Goal: Task Accomplishment & Management: Complete application form

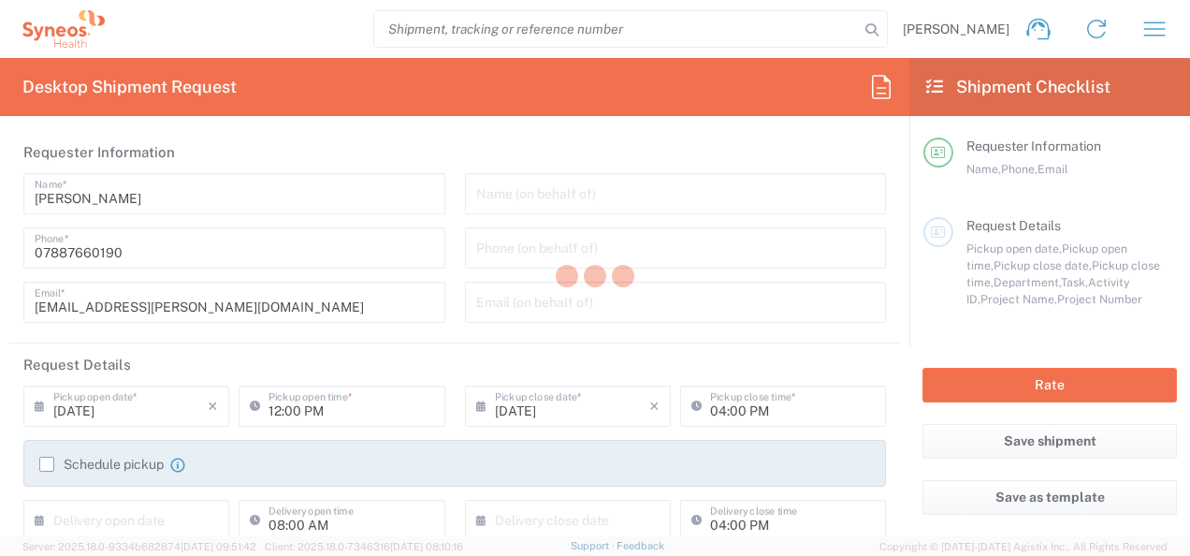
type input "8350"
type input "[GEOGRAPHIC_DATA]"
type input "Syneos Health UK Limited"
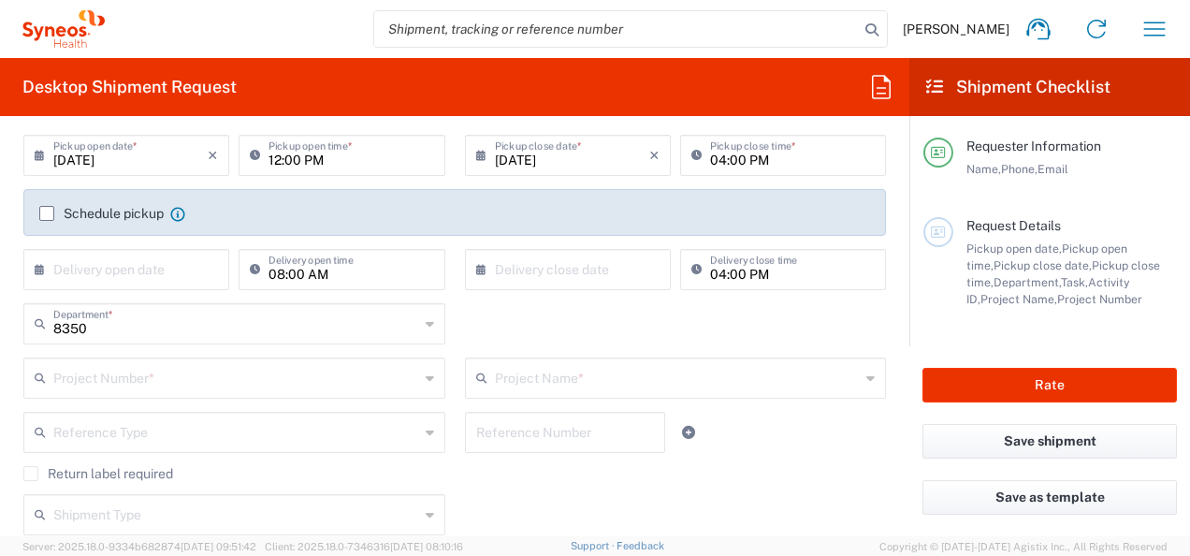
scroll to position [281, 0]
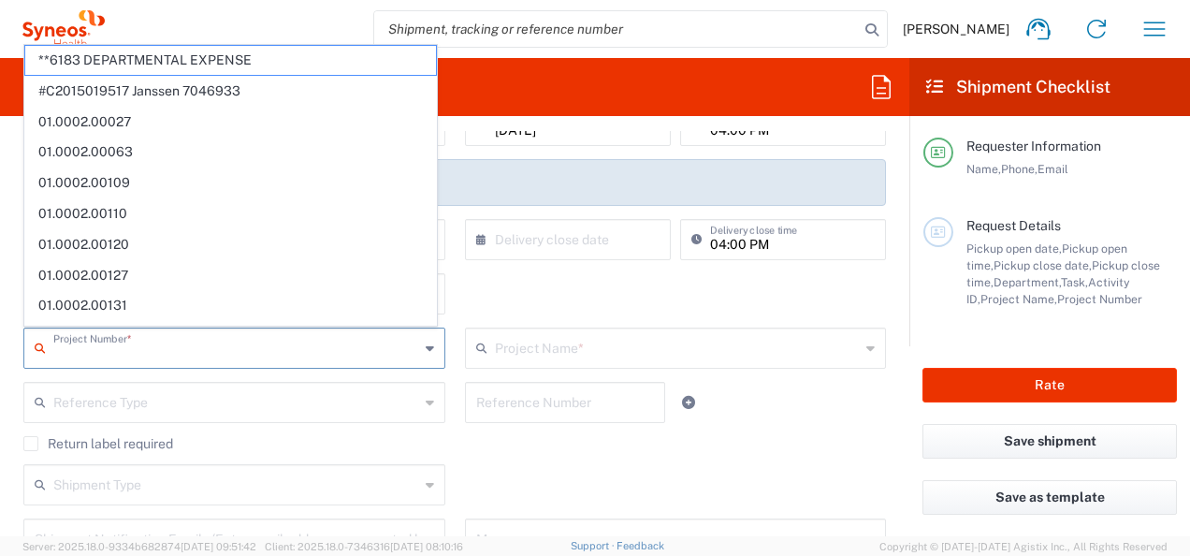
click at [133, 348] on input "text" at bounding box center [236, 346] width 366 height 33
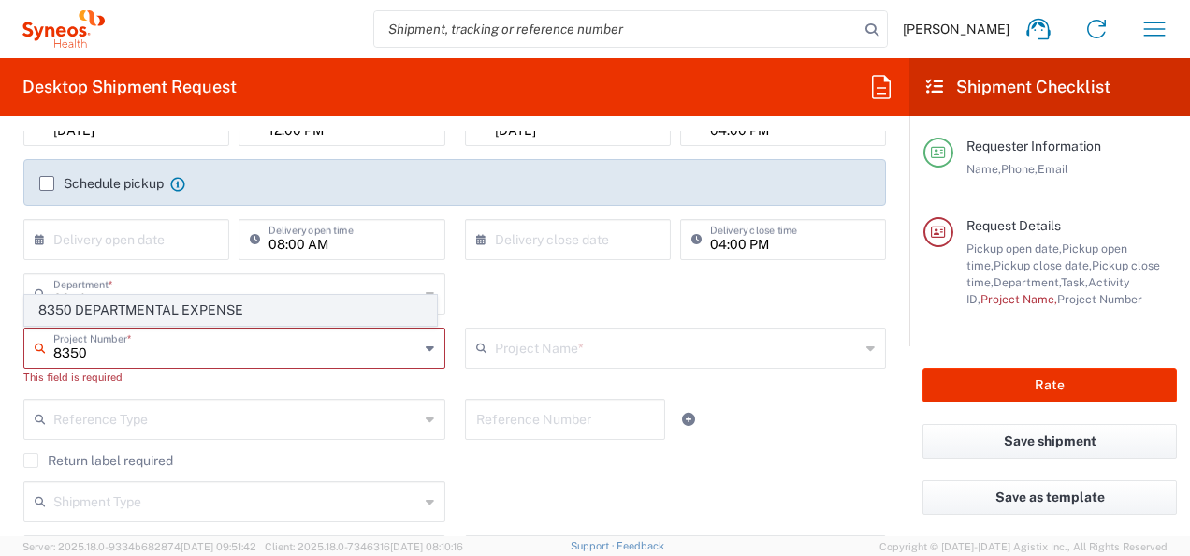
click at [218, 310] on span "8350 DEPARTMENTAL EXPENSE" at bounding box center [230, 310] width 411 height 29
type input "8350 DEPARTMENTAL EXPENSE"
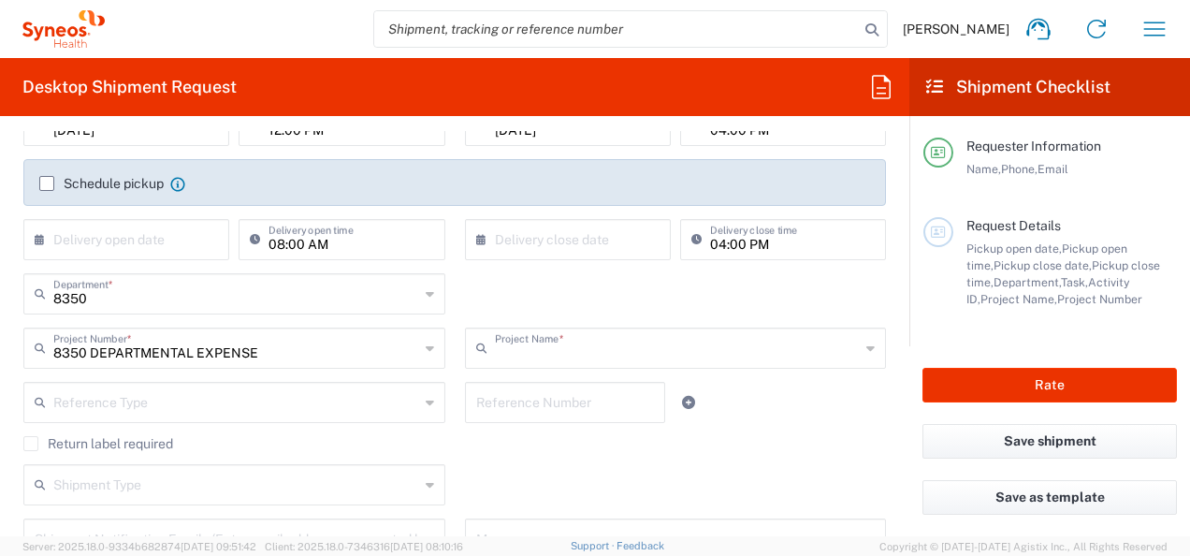
type input "8350 DEPARTMENTAL EXPENSE"
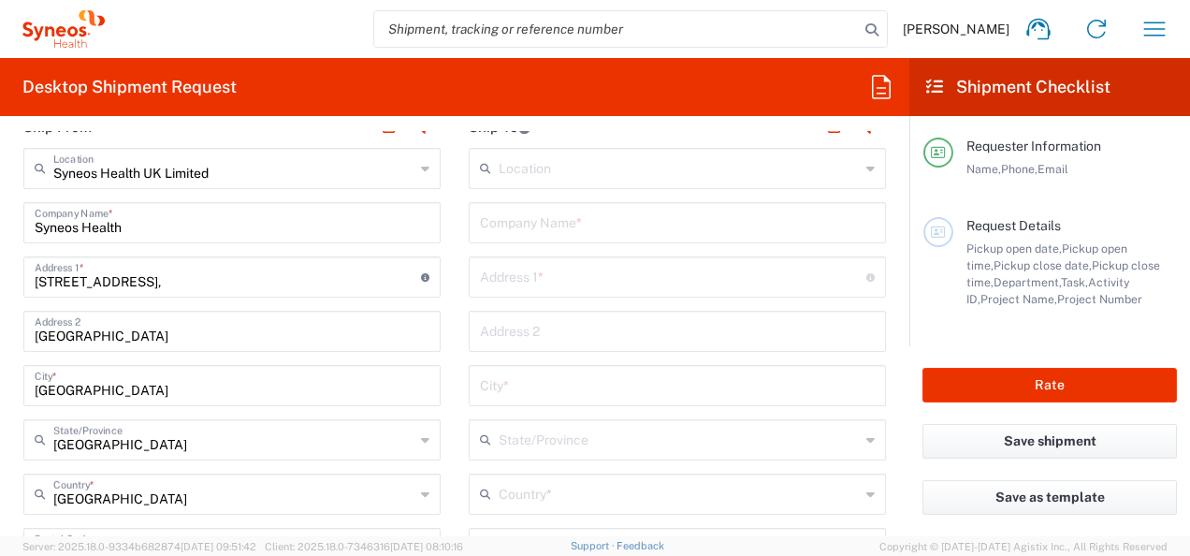
scroll to position [655, 0]
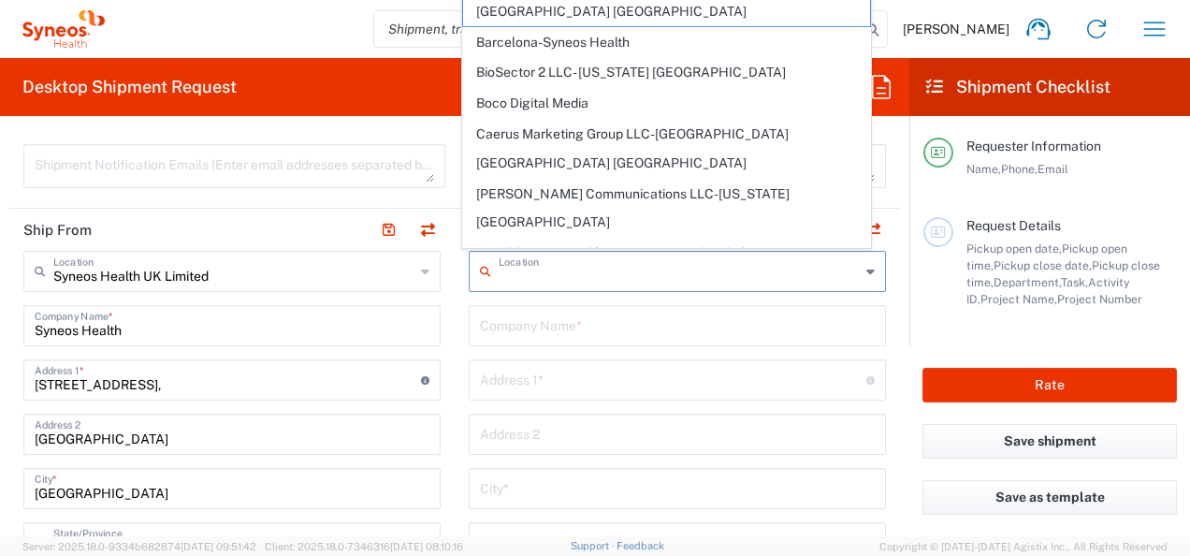
click at [597, 270] on input "text" at bounding box center [679, 270] width 361 height 33
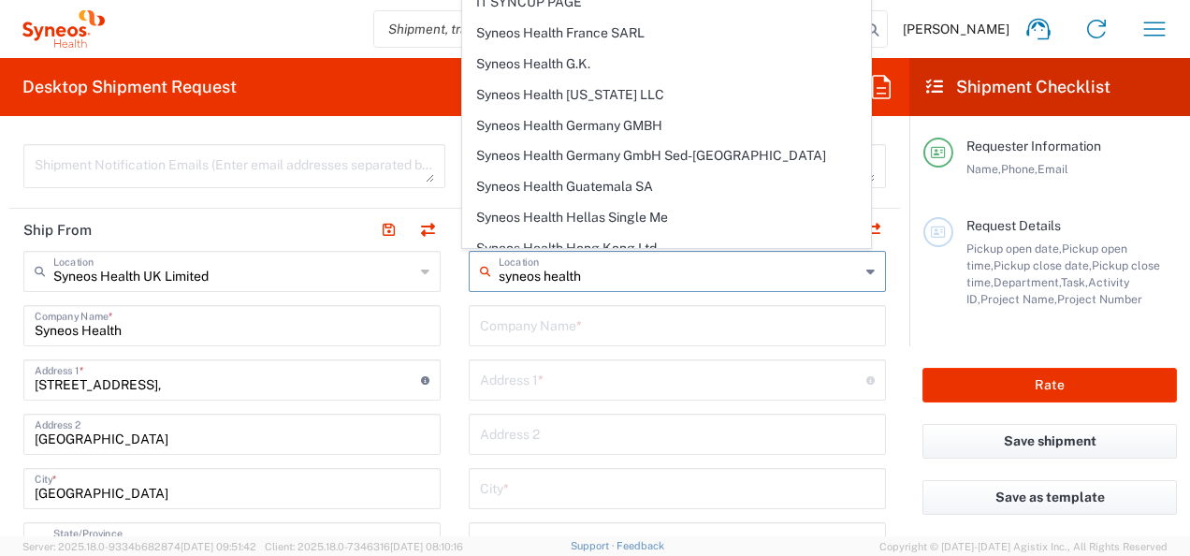
scroll to position [1497, 0]
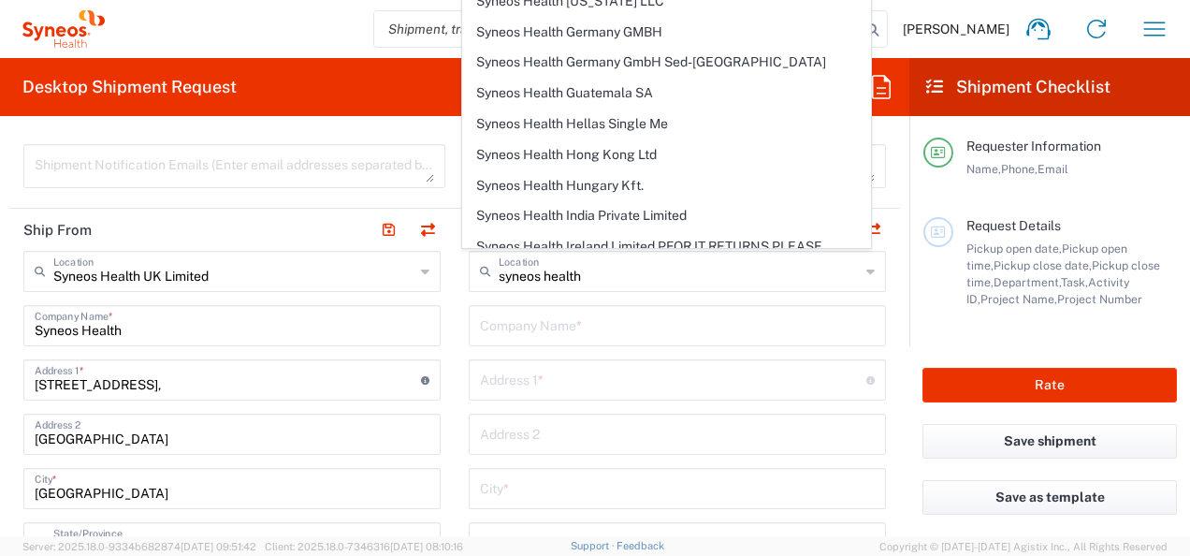
click at [588, 292] on span "Syneos Health [GEOGRAPHIC_DATA] SRL" at bounding box center [666, 306] width 406 height 29
type input "Syneos Health [GEOGRAPHIC_DATA] SRL"
type input "[STREET_ADDRESS][PERSON_NAME]"
type input "[GEOGRAPHIC_DATA]"
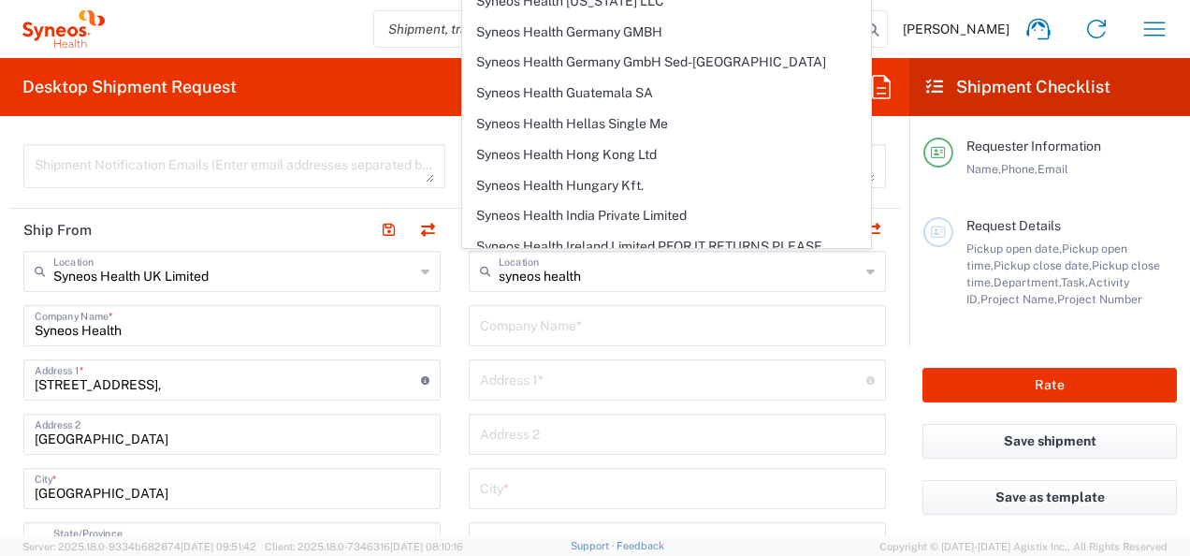
type input "[GEOGRAPHIC_DATA]"
type input "20123"
type input "Sender/Shipper"
type input "Delivery Duty Paid"
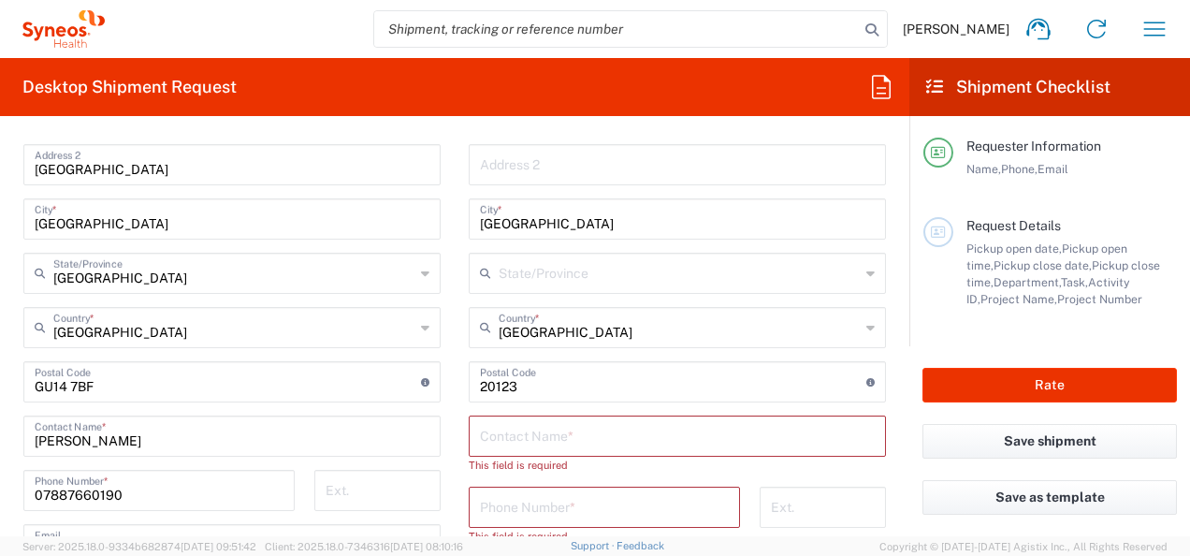
scroll to position [936, 0]
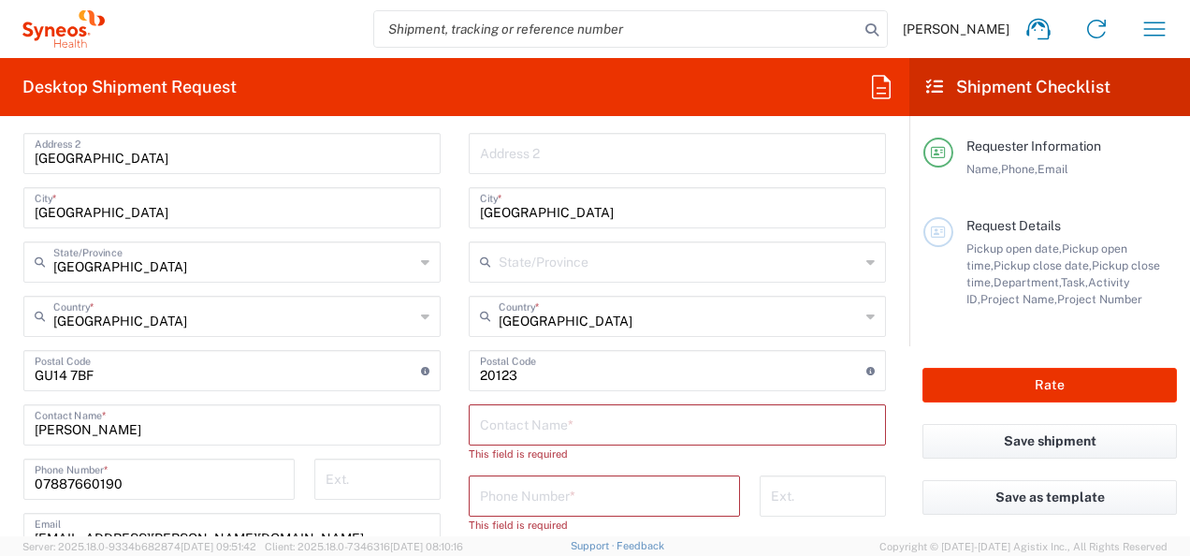
click at [510, 427] on input "text" at bounding box center [677, 423] width 395 height 33
paste input "[PERSON_NAME] or [PERSON_NAME]"
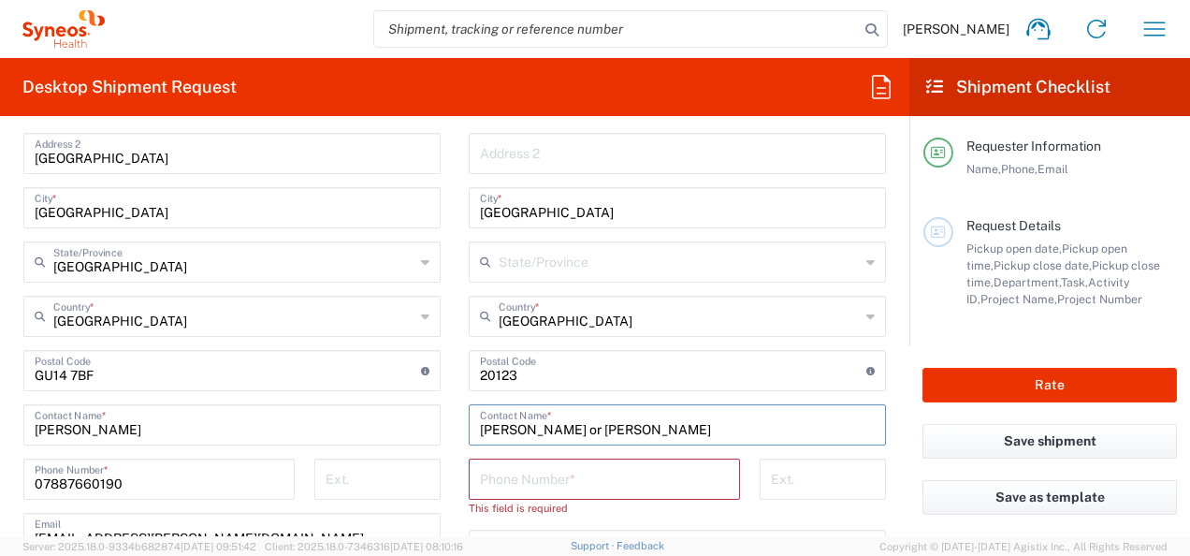
type input "[PERSON_NAME] or [PERSON_NAME]"
drag, startPoint x: 541, startPoint y: 490, endPoint x: 871, endPoint y: 555, distance: 336.6
click at [541, 490] on input "tel" at bounding box center [604, 477] width 249 height 33
paste input "+39 02/96199257"
drag, startPoint x: 761, startPoint y: 354, endPoint x: 731, endPoint y: 419, distance: 72.0
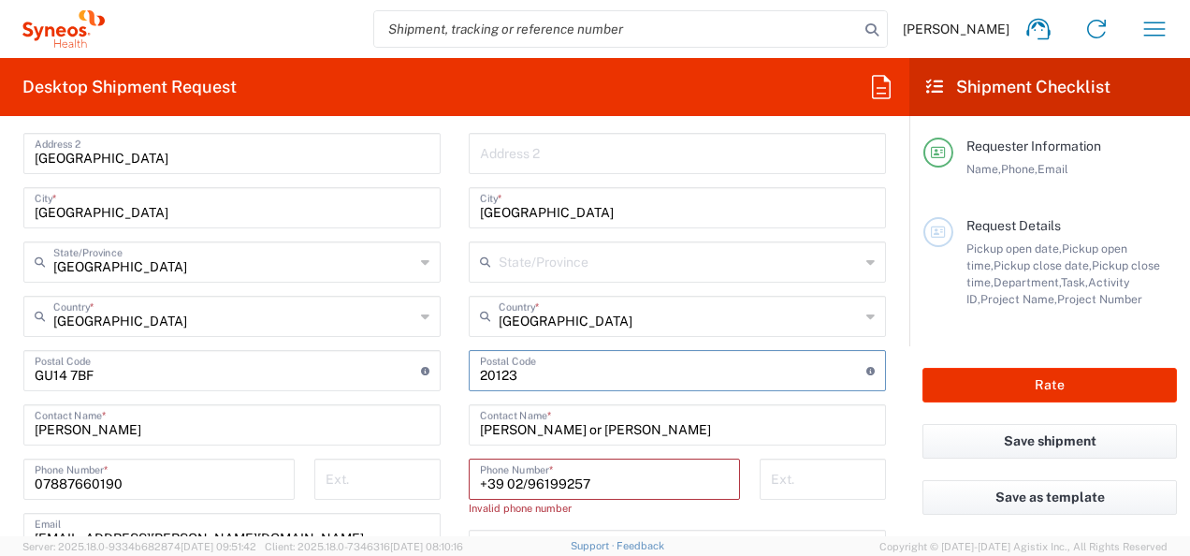
click at [761, 354] on input "undefined" at bounding box center [673, 369] width 387 height 33
click at [519, 479] on input "+39 02/96199257" at bounding box center [604, 477] width 249 height 33
type input "[PHONE_NUMBER]"
click at [711, 407] on input "[PERSON_NAME] or [PERSON_NAME]" at bounding box center [677, 423] width 395 height 33
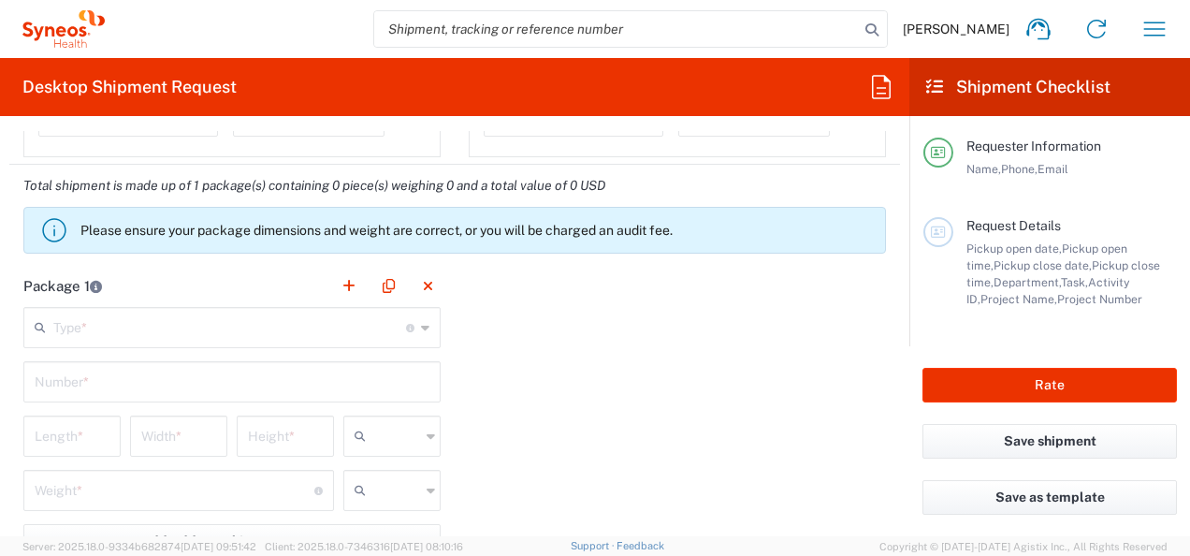
scroll to position [1685, 0]
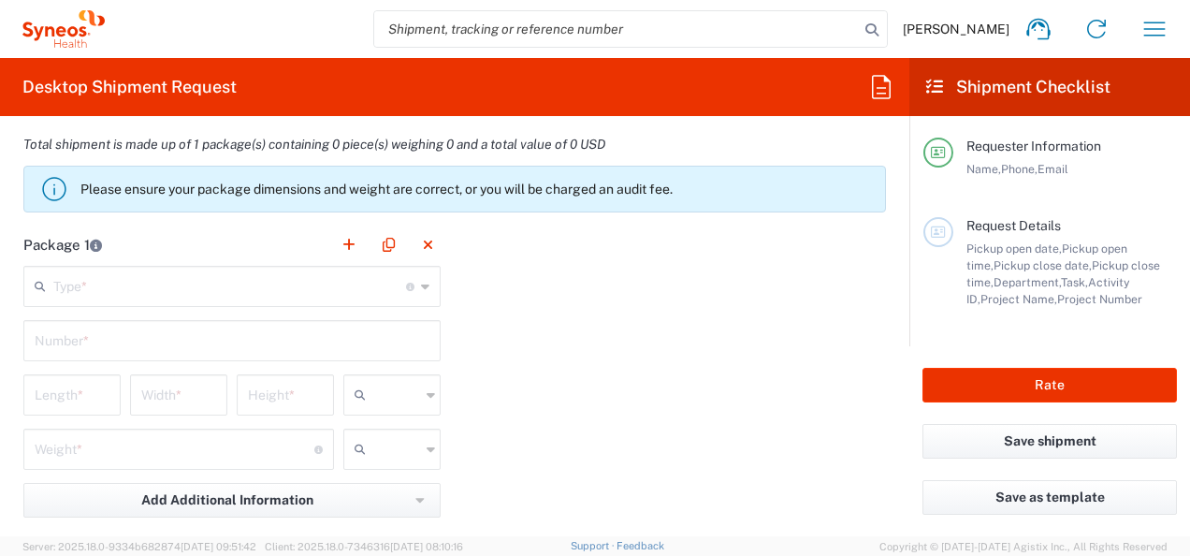
click at [422, 287] on icon at bounding box center [425, 286] width 8 height 30
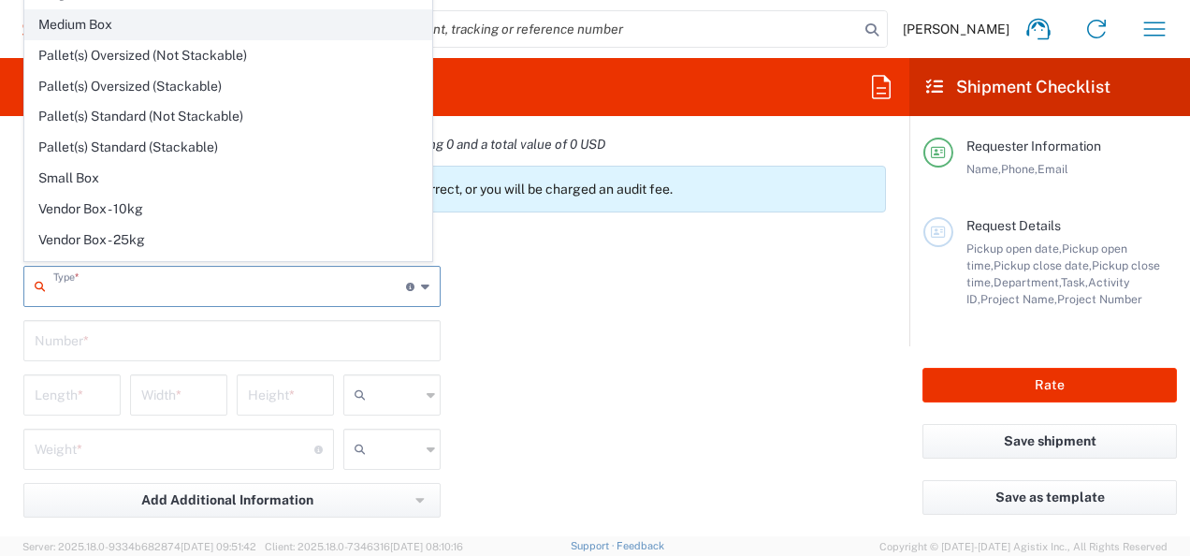
scroll to position [50, 0]
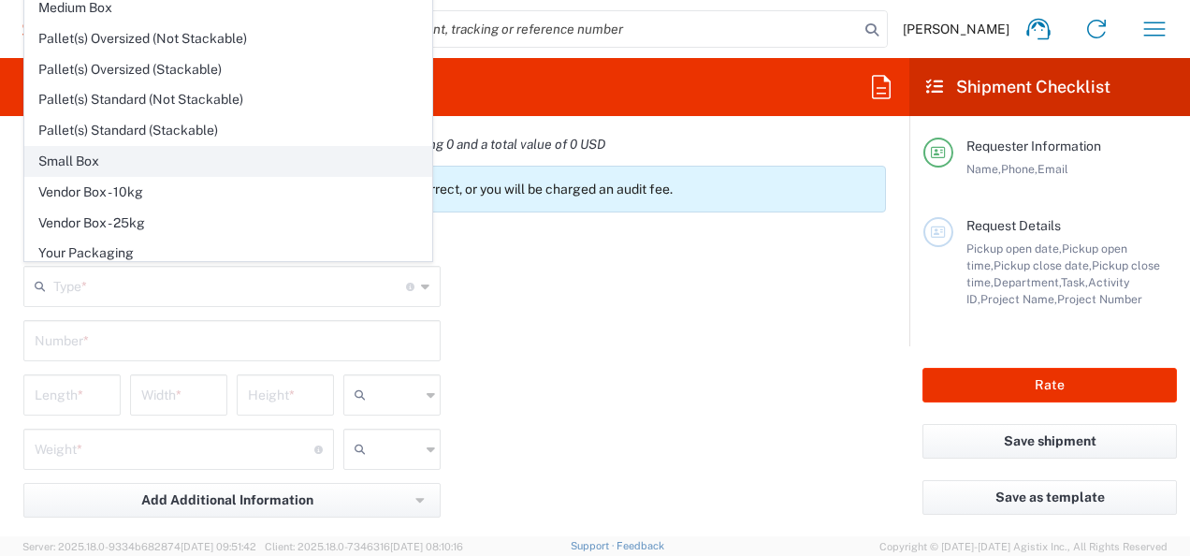
click at [109, 156] on span "Small Box" at bounding box center [228, 161] width 406 height 29
type input "Small Box"
type input "12.25"
type input "11"
type input "1.5"
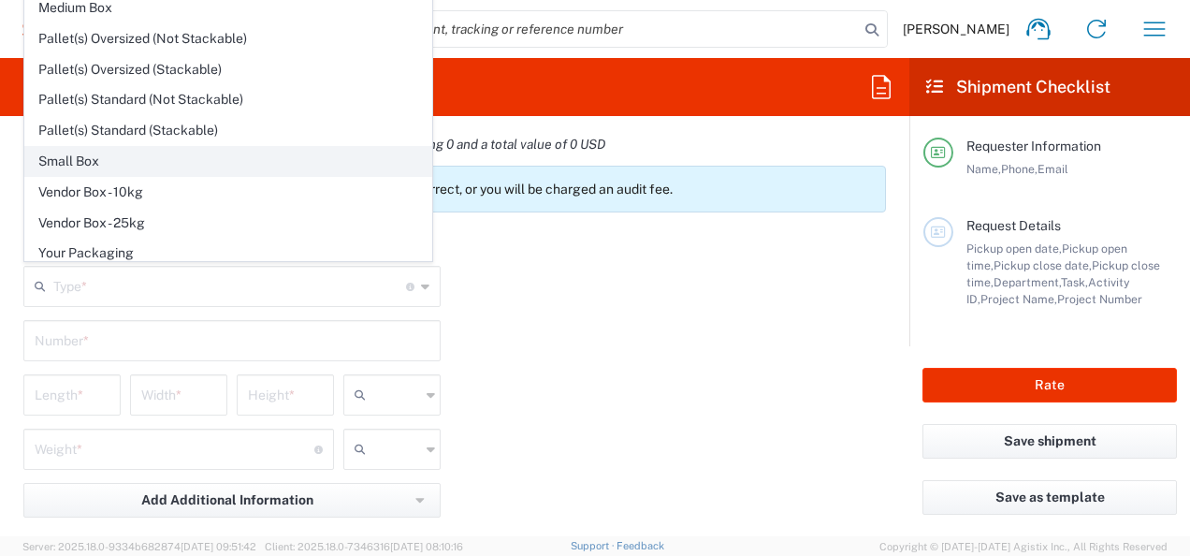
type input "in"
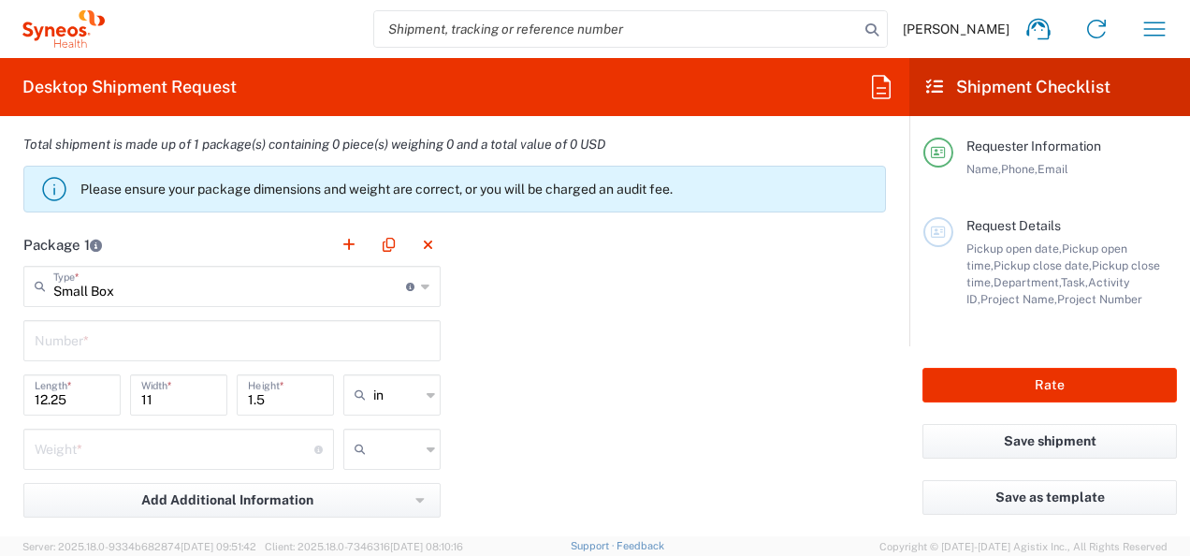
click at [427, 391] on icon at bounding box center [431, 395] width 8 height 30
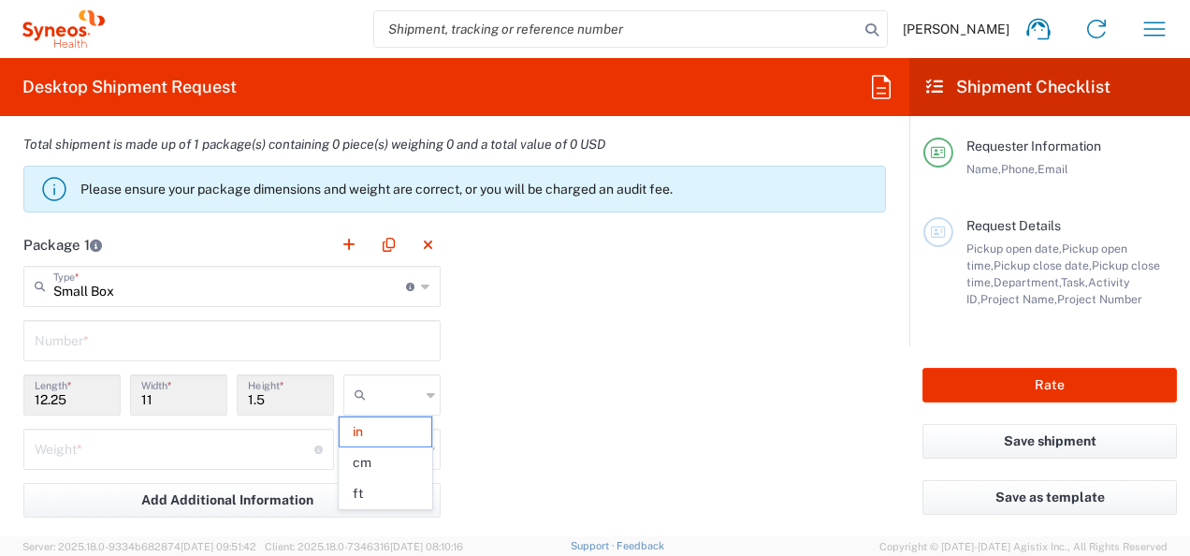
click at [430, 390] on div at bounding box center [391, 394] width 97 height 41
click at [388, 462] on span "cm" at bounding box center [386, 462] width 92 height 29
type input "31.12"
type input "27.94"
type input "3.81"
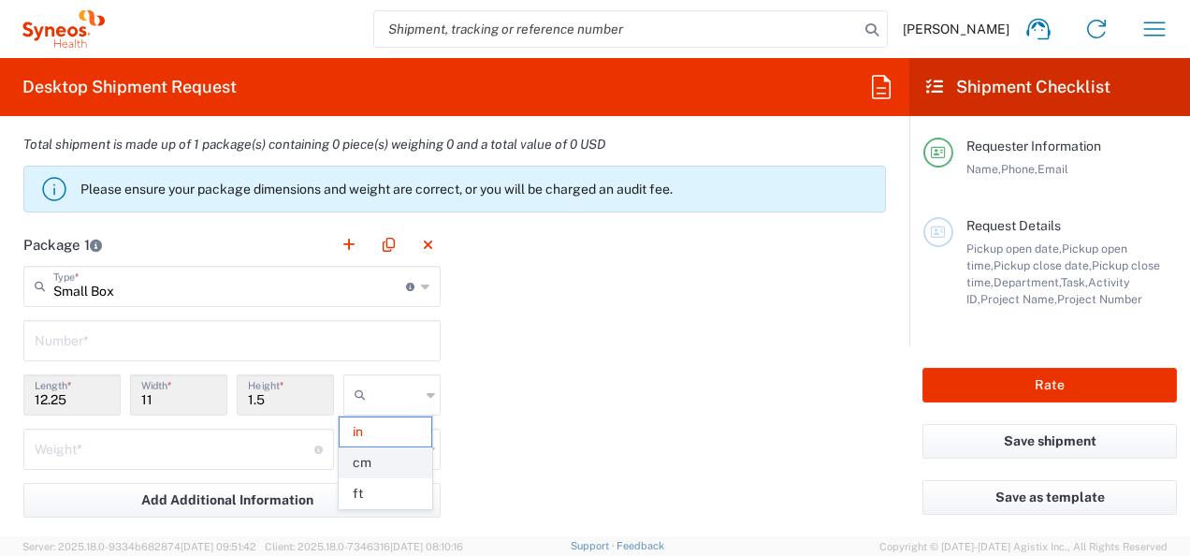
type input "cm"
click at [80, 400] on input "31.12" at bounding box center [72, 393] width 75 height 33
click at [61, 398] on input "31.12" at bounding box center [72, 393] width 75 height 33
click at [68, 393] on input "31.12" at bounding box center [72, 393] width 75 height 33
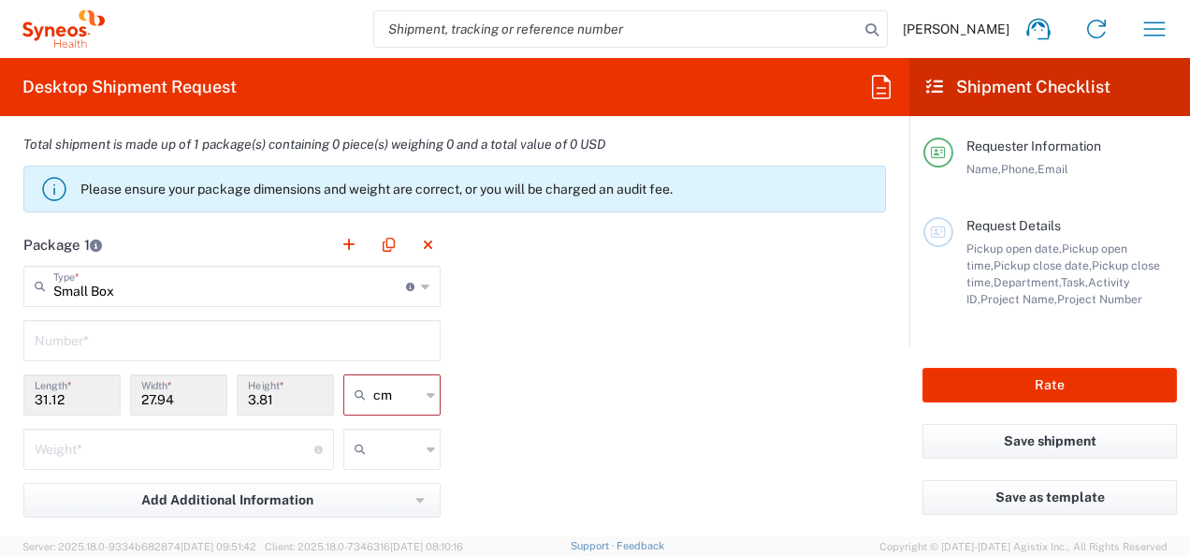
click at [68, 393] on input "31.12" at bounding box center [72, 393] width 75 height 33
click at [71, 391] on input "31.12" at bounding box center [72, 393] width 75 height 33
drag, startPoint x: 49, startPoint y: 346, endPoint x: 69, endPoint y: 344, distance: 20.7
click at [45, 333] on input "text" at bounding box center [232, 339] width 395 height 33
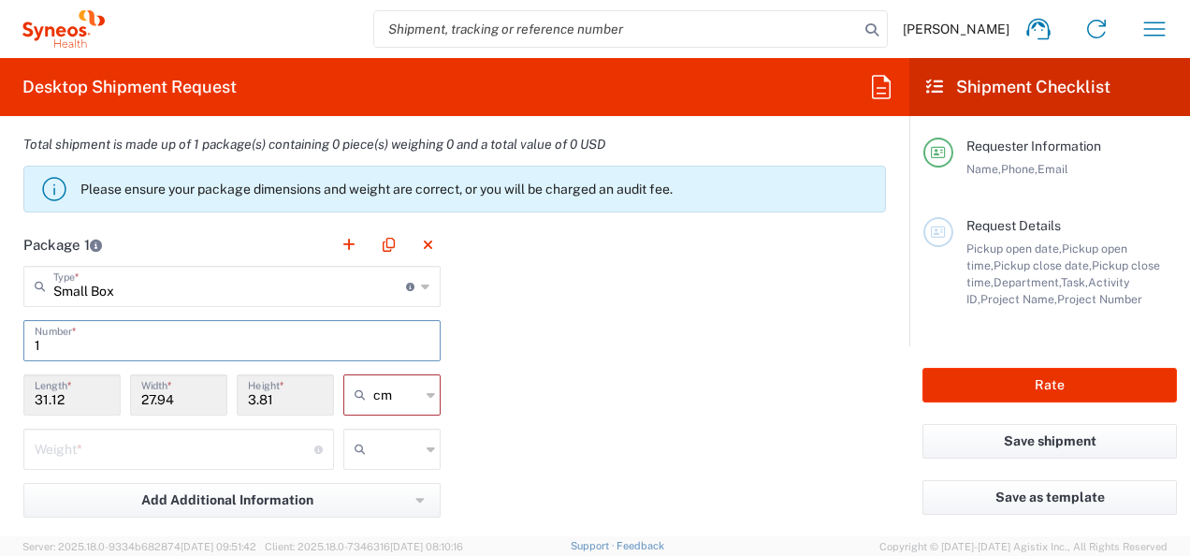
type input "1"
click at [562, 320] on div "Package 1 Small Box Type * Material used to package goods Envelope Large Box Me…" at bounding box center [454, 429] width 891 height 411
click at [63, 397] on input "31.12" at bounding box center [72, 393] width 75 height 33
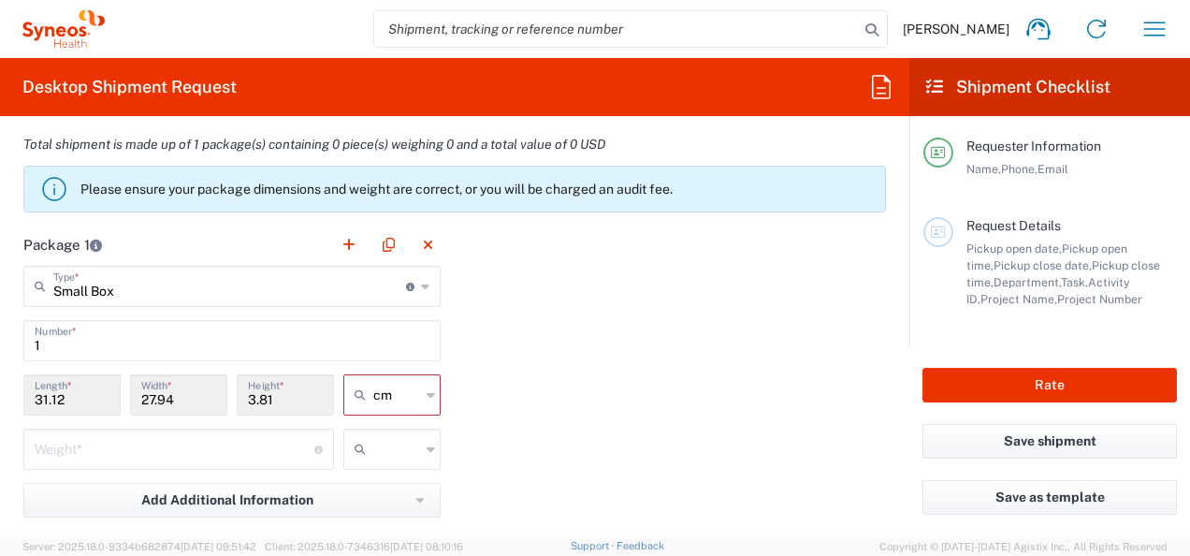
click at [63, 397] on input "31.12" at bounding box center [72, 393] width 75 height 33
drag, startPoint x: 63, startPoint y: 397, endPoint x: 653, endPoint y: 354, distance: 592.1
click at [656, 352] on div "Package 1 Small Box Type * Material used to package goods Envelope Large Box Me…" at bounding box center [454, 429] width 891 height 411
click at [413, 281] on div "Small Box Type * Material used to package goods" at bounding box center [231, 286] width 417 height 41
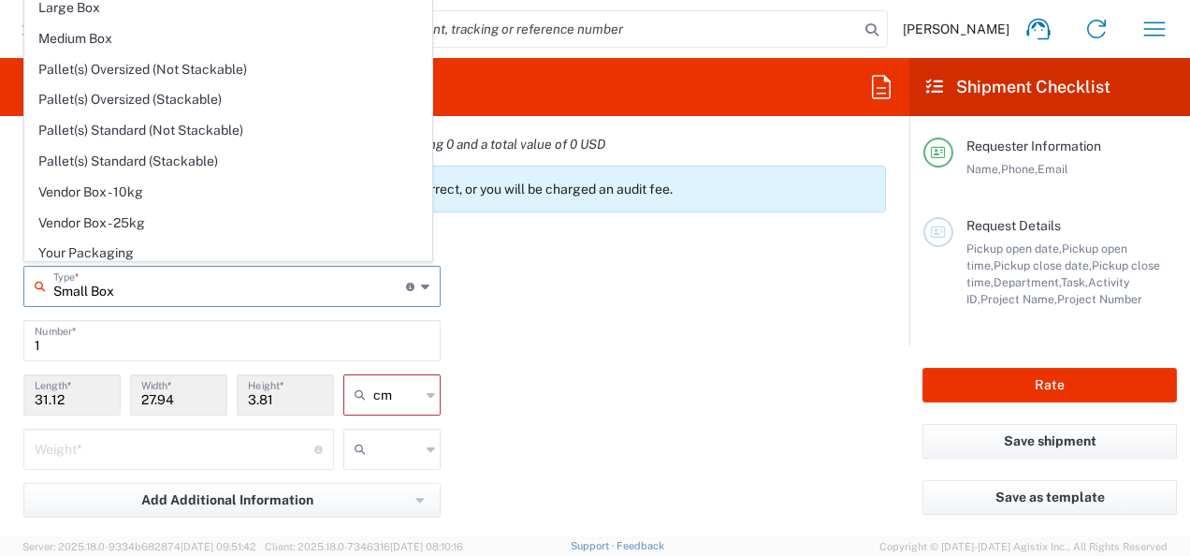
scroll to position [0, 0]
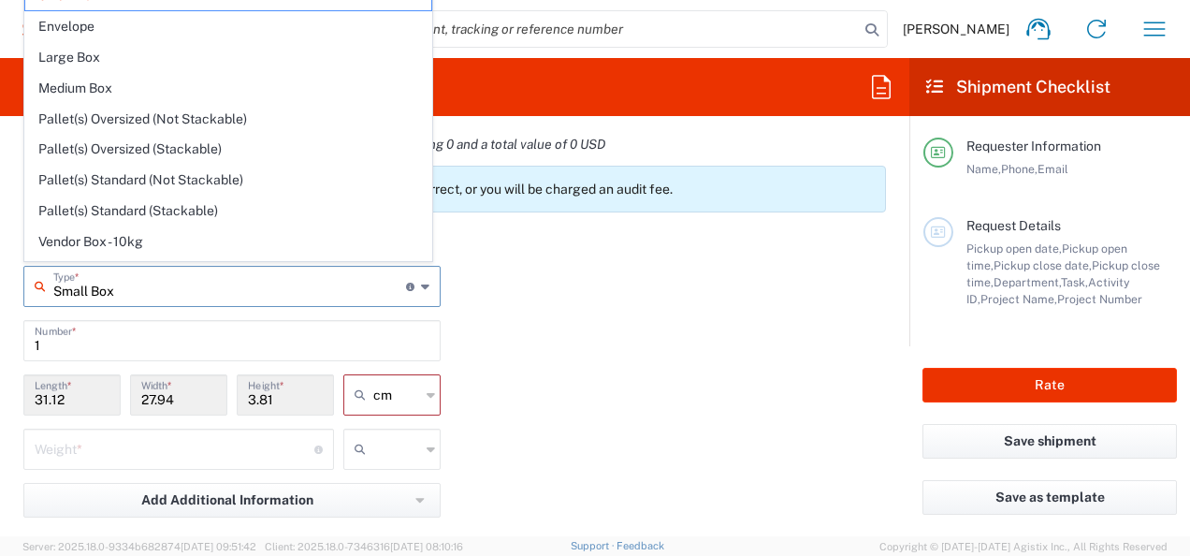
click at [421, 283] on icon at bounding box center [425, 286] width 8 height 30
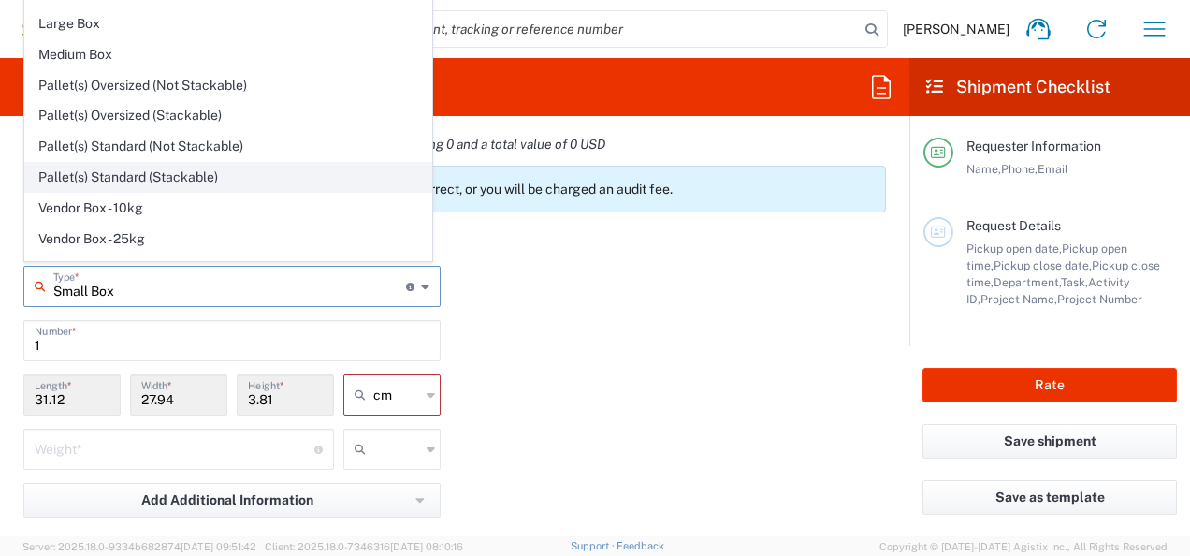
scroll to position [50, 0]
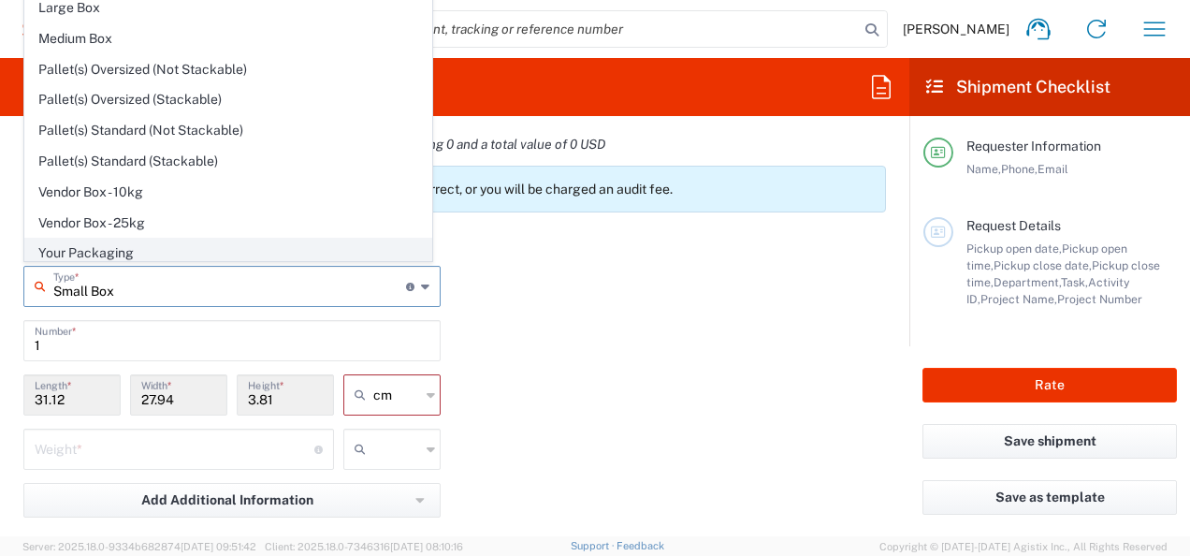
click at [124, 254] on span "Your Packaging" at bounding box center [228, 253] width 406 height 29
type input "Your Packaging"
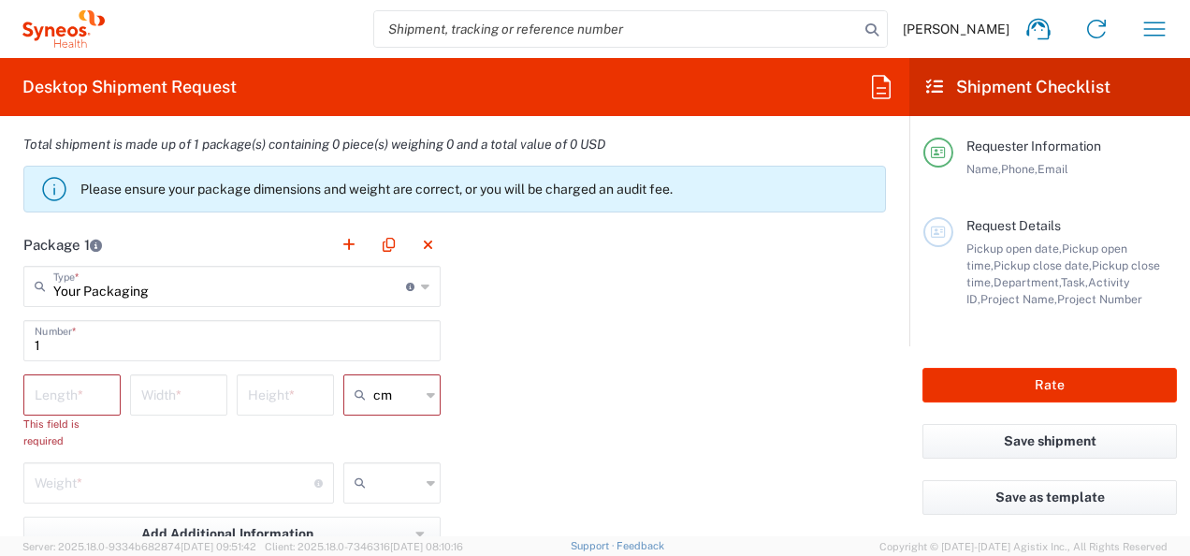
click at [73, 397] on input "number" at bounding box center [72, 393] width 75 height 33
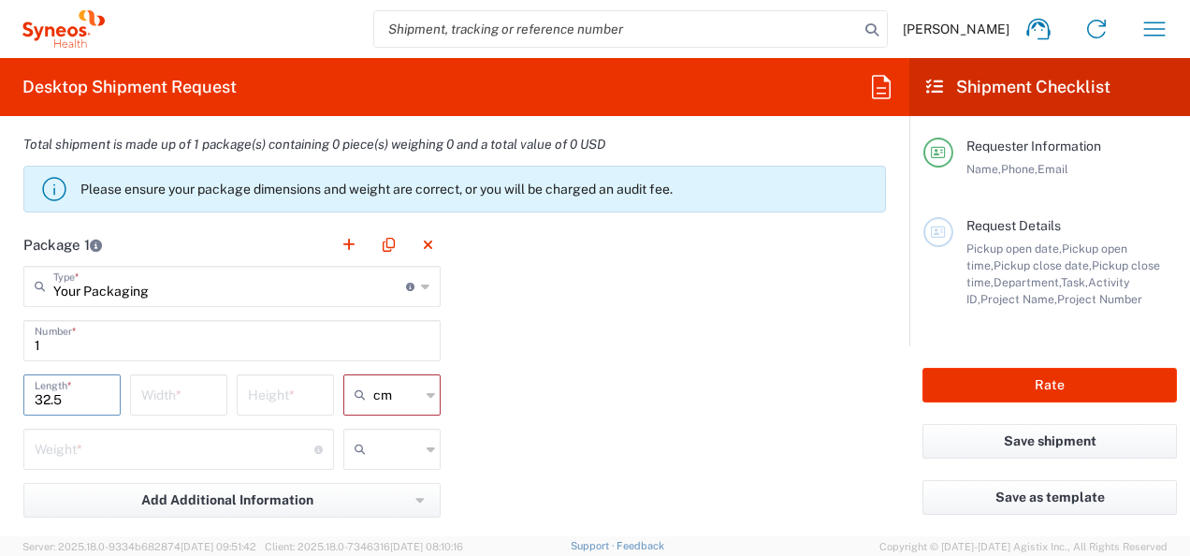
type input "32.5"
click at [186, 394] on input "number" at bounding box center [178, 393] width 75 height 33
type input "27.5"
click at [283, 389] on input "number" at bounding box center [285, 393] width 75 height 33
type input "5.5"
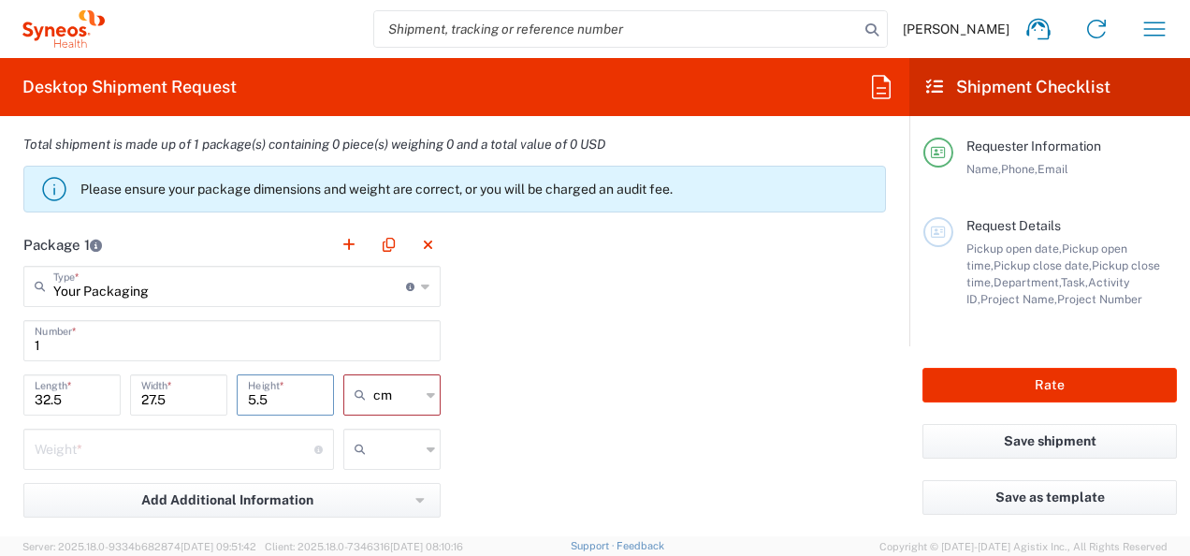
click at [130, 455] on input "number" at bounding box center [175, 447] width 280 height 33
type input "1"
click at [417, 440] on div at bounding box center [391, 449] width 97 height 41
click at [375, 478] on span "kgs" at bounding box center [386, 486] width 92 height 29
type input "kgs"
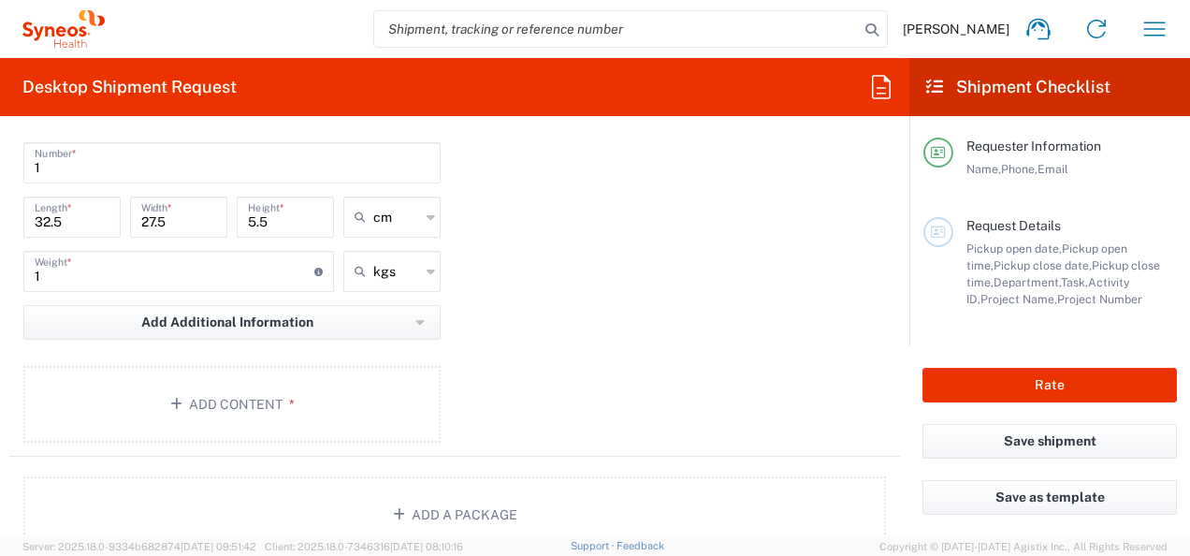
scroll to position [1872, 0]
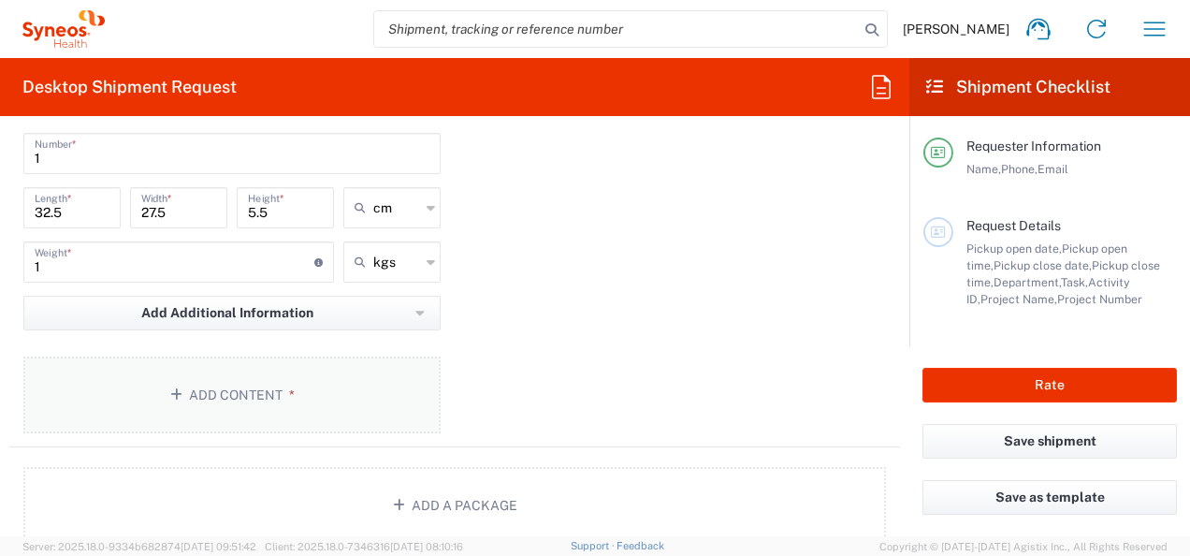
click at [248, 387] on button "Add Content *" at bounding box center [231, 395] width 417 height 77
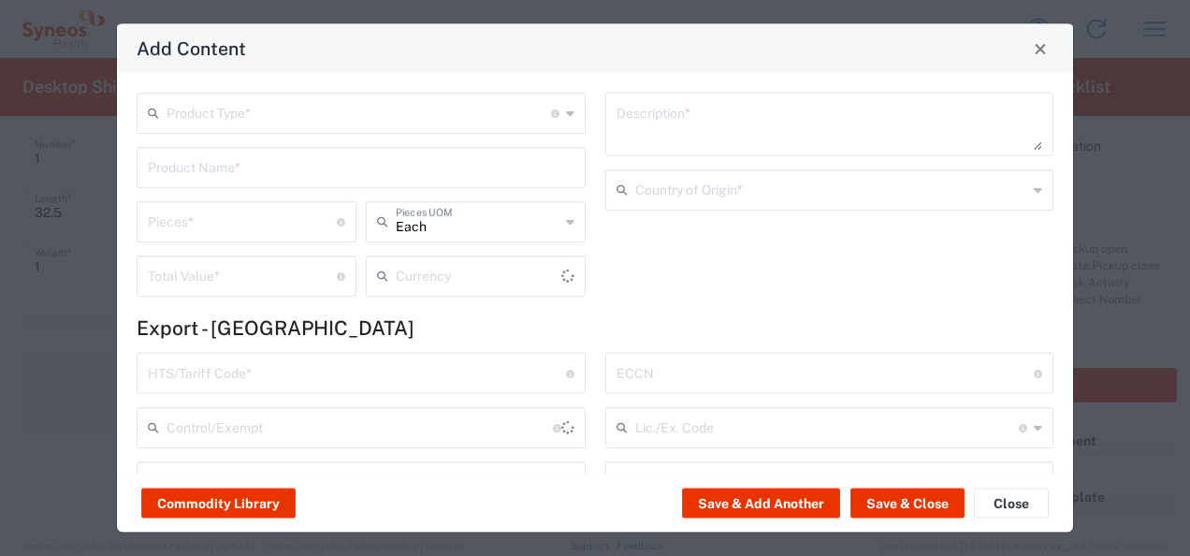
type input "US Dollar"
click at [225, 100] on input "text" at bounding box center [359, 111] width 385 height 33
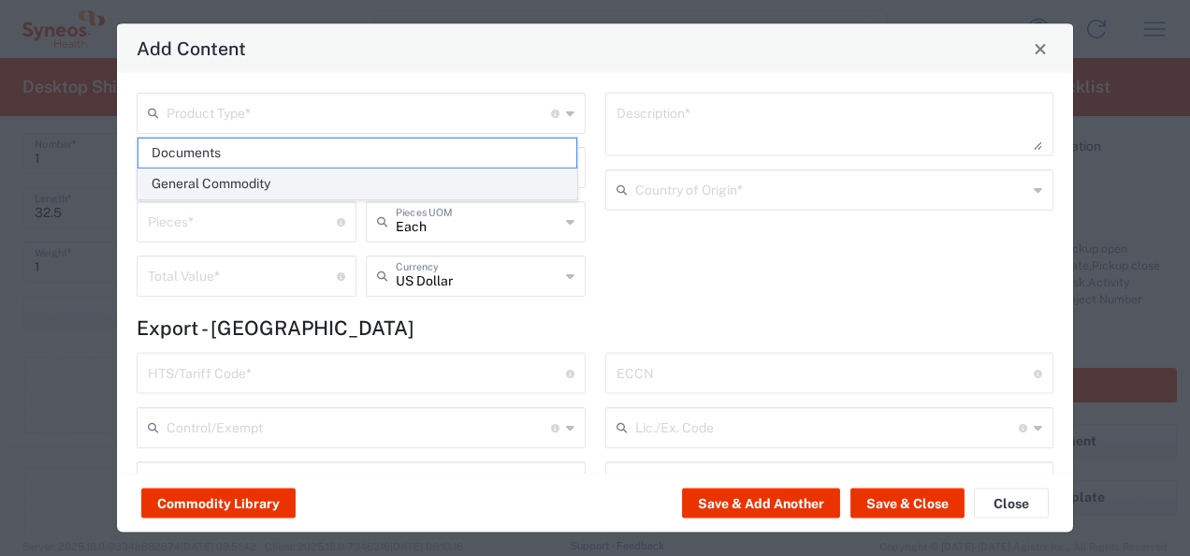
click at [207, 171] on span "General Commodity" at bounding box center [358, 183] width 438 height 29
type input "General Commodity"
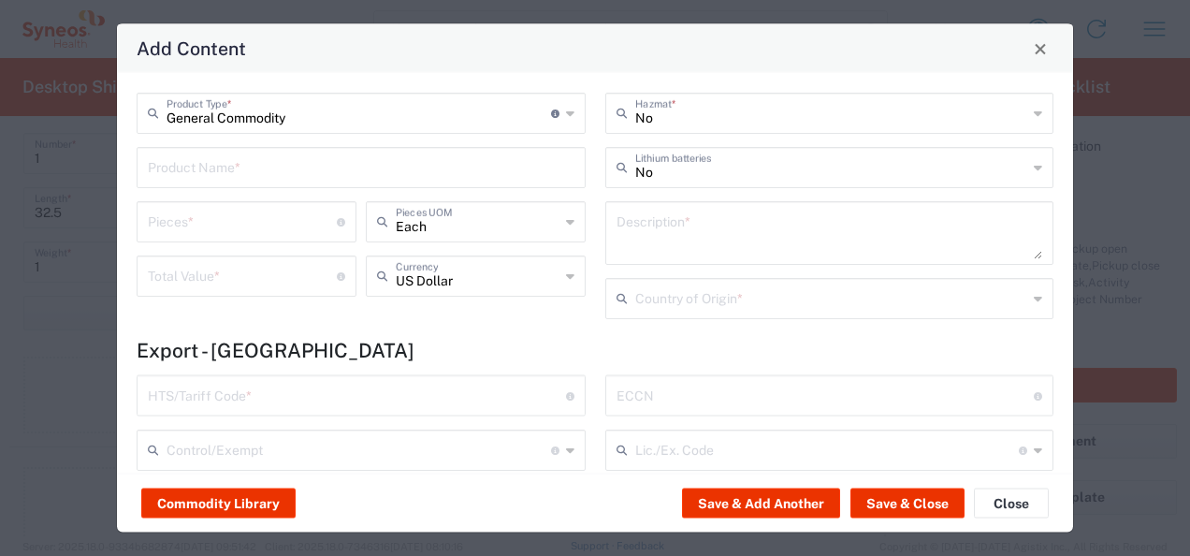
click at [211, 157] on input "text" at bounding box center [361, 166] width 427 height 33
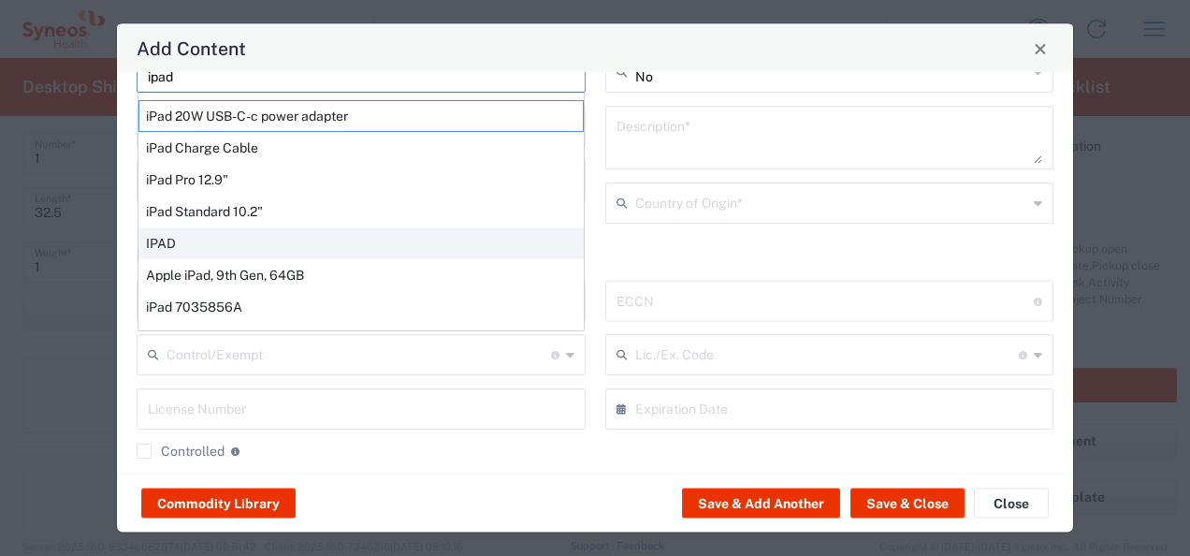
scroll to position [0, 0]
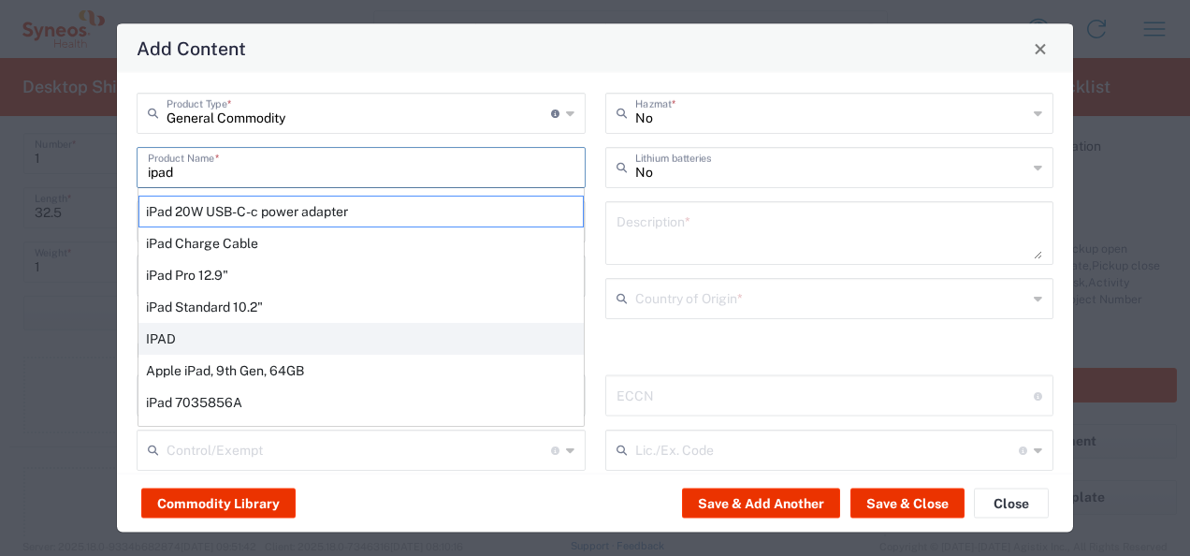
click at [172, 335] on div "IPAD" at bounding box center [361, 339] width 445 height 32
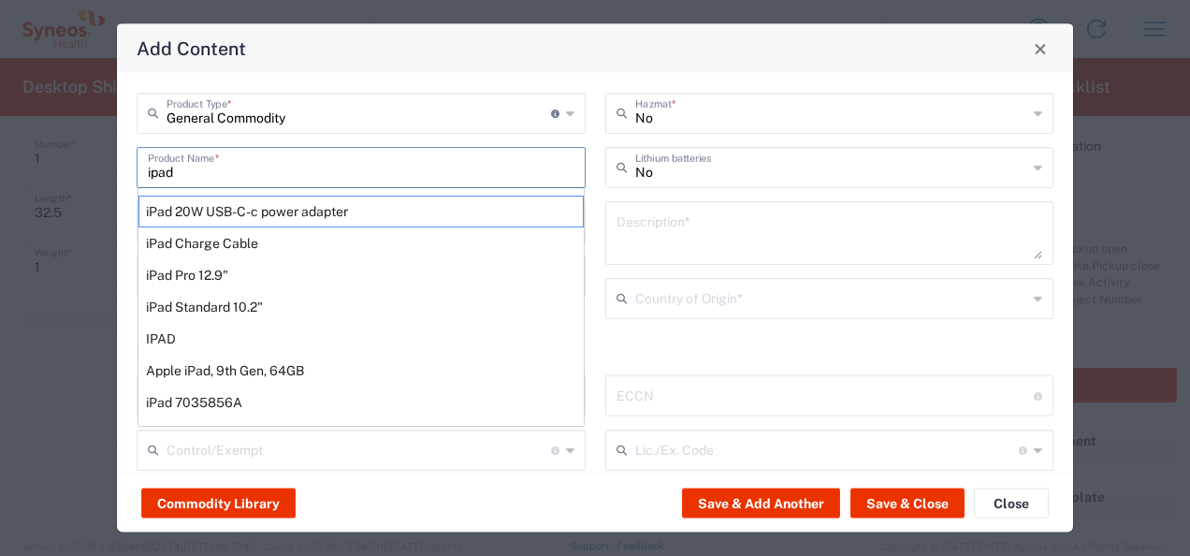
type input "IPAD"
type input "1"
type textarea "TABLET COMPUTER"
type input "[GEOGRAPHIC_DATA]"
type input "8471.30.0100"
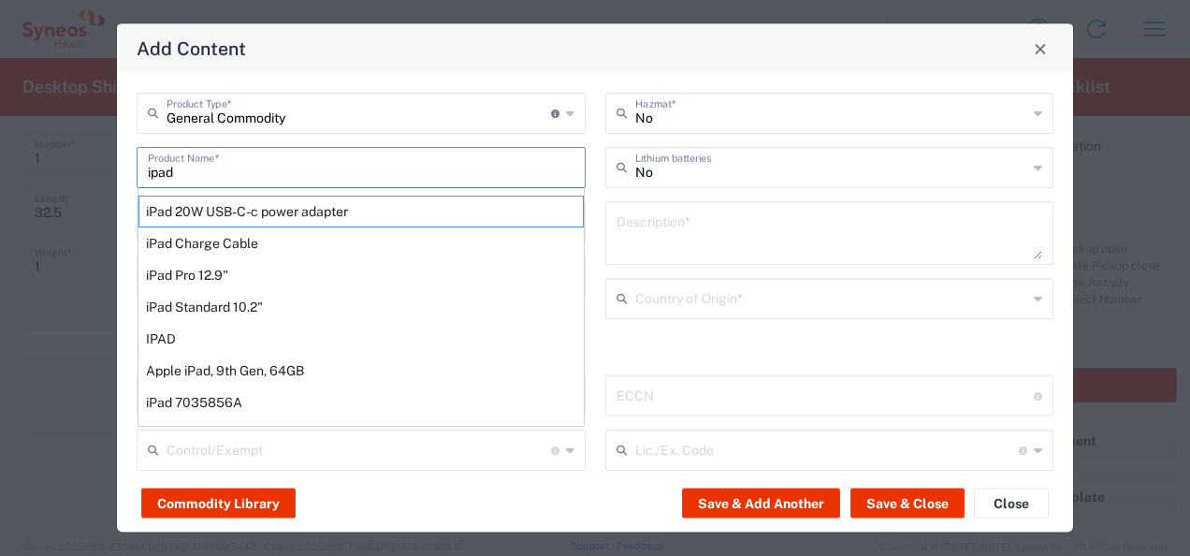
type input "BIS"
type input "5A992.c"
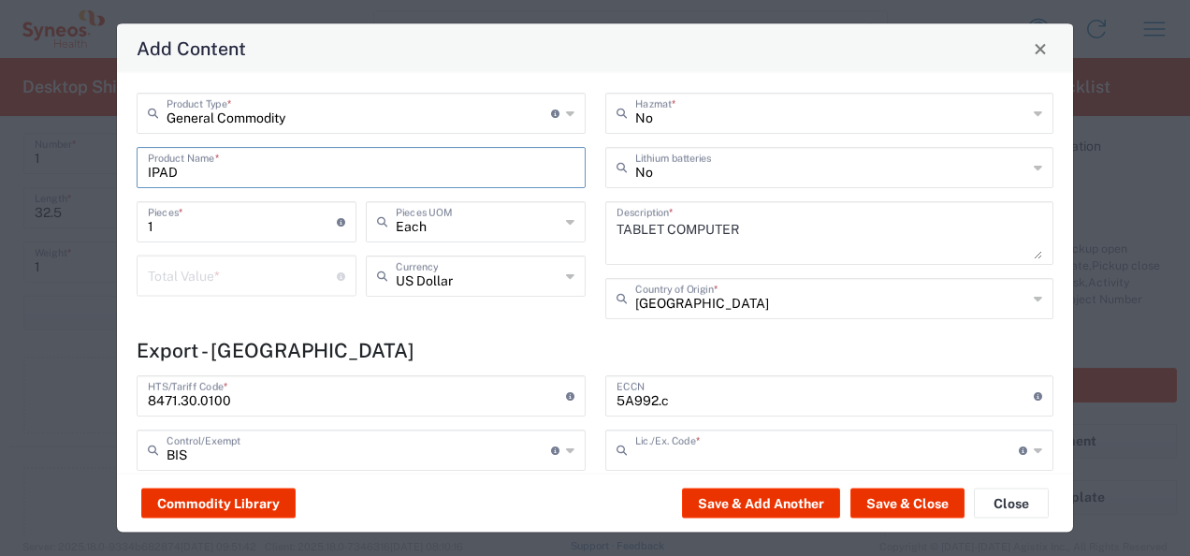
type input "NLR - No License Required"
click at [196, 270] on input "number" at bounding box center [242, 274] width 189 height 33
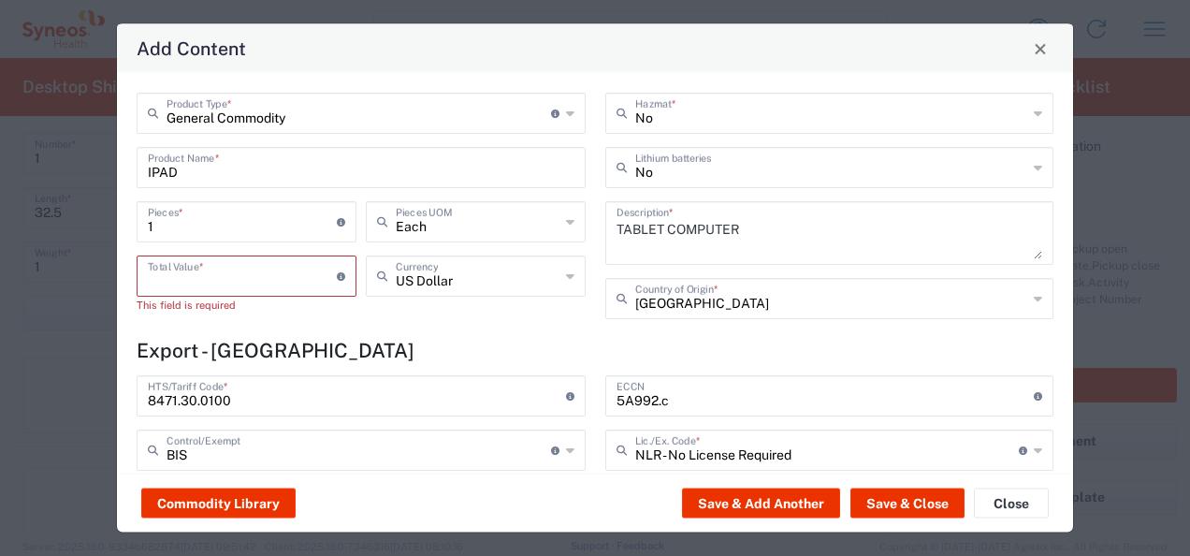
click at [500, 176] on input "IPAD" at bounding box center [361, 166] width 427 height 33
type input "I"
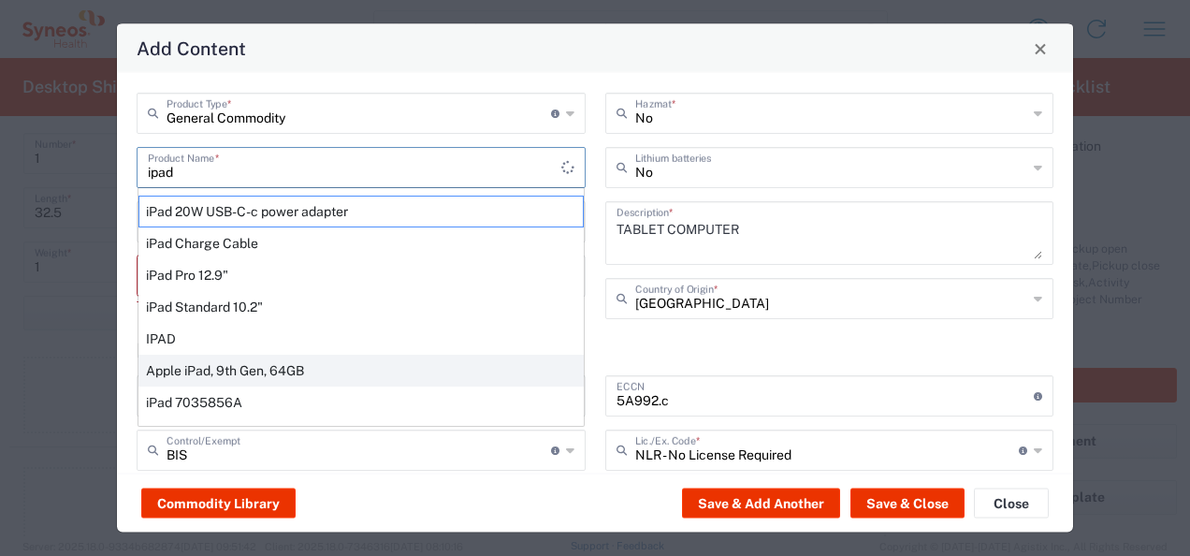
click at [279, 365] on div "Apple iPad, 9th Gen, 64GB" at bounding box center [361, 371] width 445 height 32
type input "Apple iPad, 9th Gen, 64GB"
type input "400"
type textarea "With cellular capability"
type input "Yes"
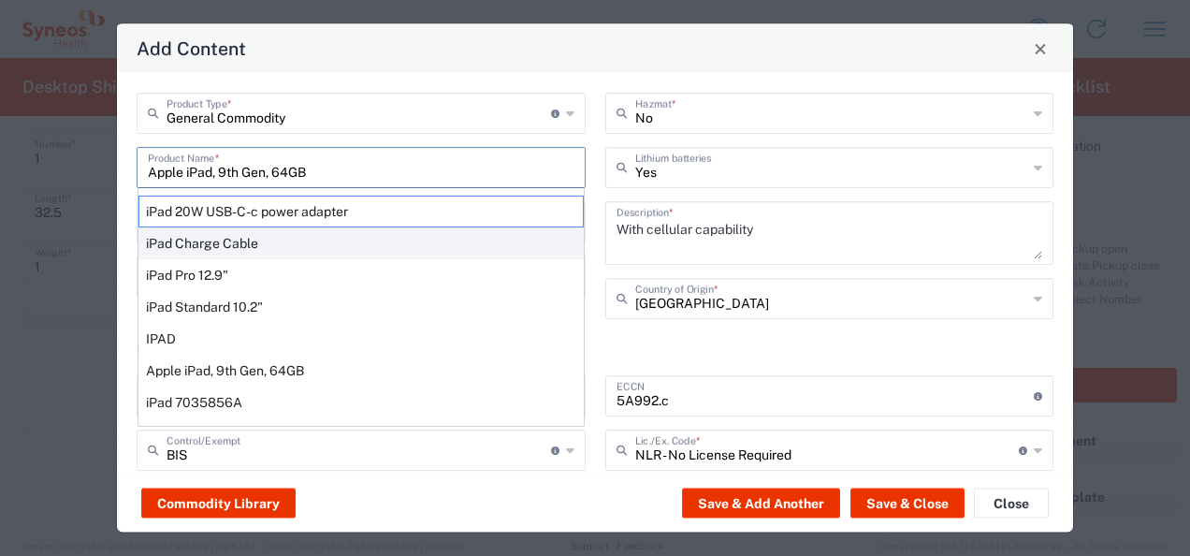
drag, startPoint x: 425, startPoint y: 520, endPoint x: 571, endPoint y: 246, distance: 310.6
click at [425, 520] on div "Commodity Library Save & Add Another Save & Close Close" at bounding box center [595, 503] width 956 height 59
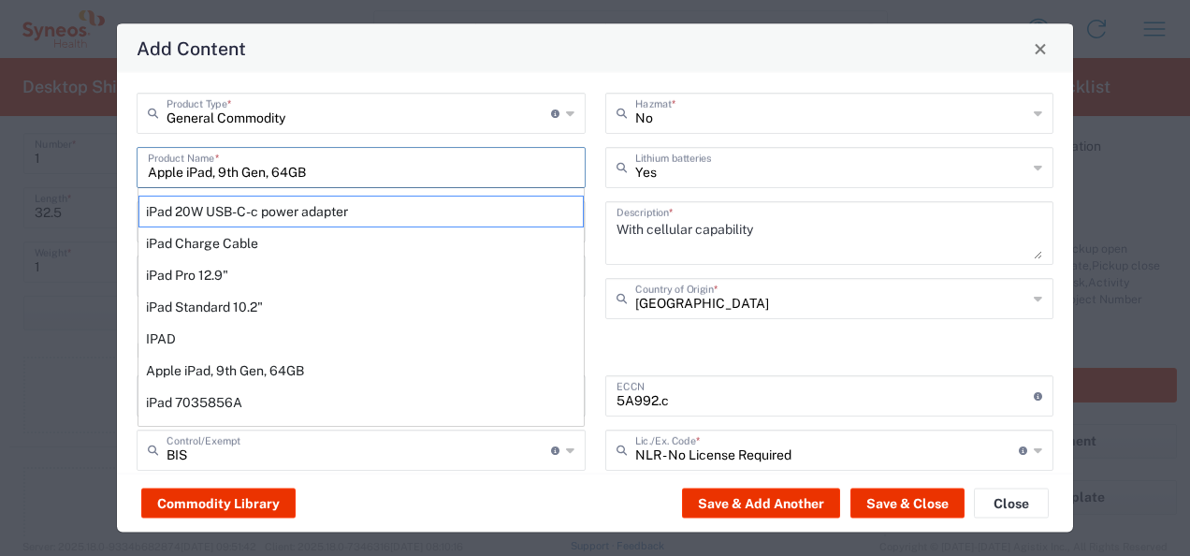
click at [292, 165] on input "Apple iPad, 9th Gen, 64GB" at bounding box center [361, 166] width 427 height 33
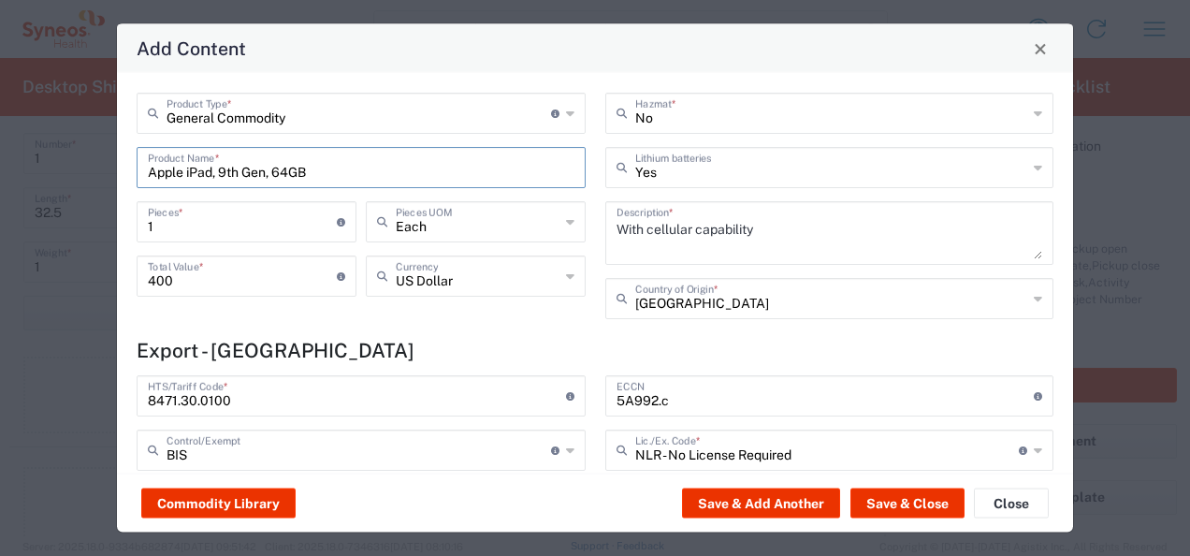
click at [177, 277] on input "400" at bounding box center [242, 274] width 189 height 33
type input "4"
type input "220"
click at [566, 275] on icon at bounding box center [570, 276] width 8 height 30
type input "g"
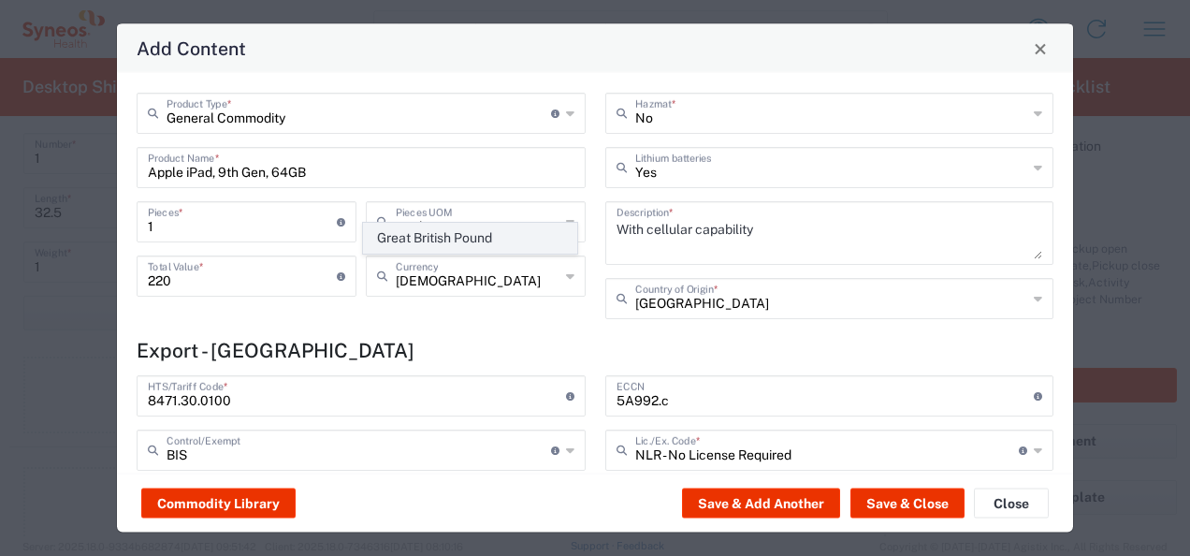
click at [466, 240] on span "Great British Pound" at bounding box center [470, 238] width 212 height 29
type input "Great British Pound"
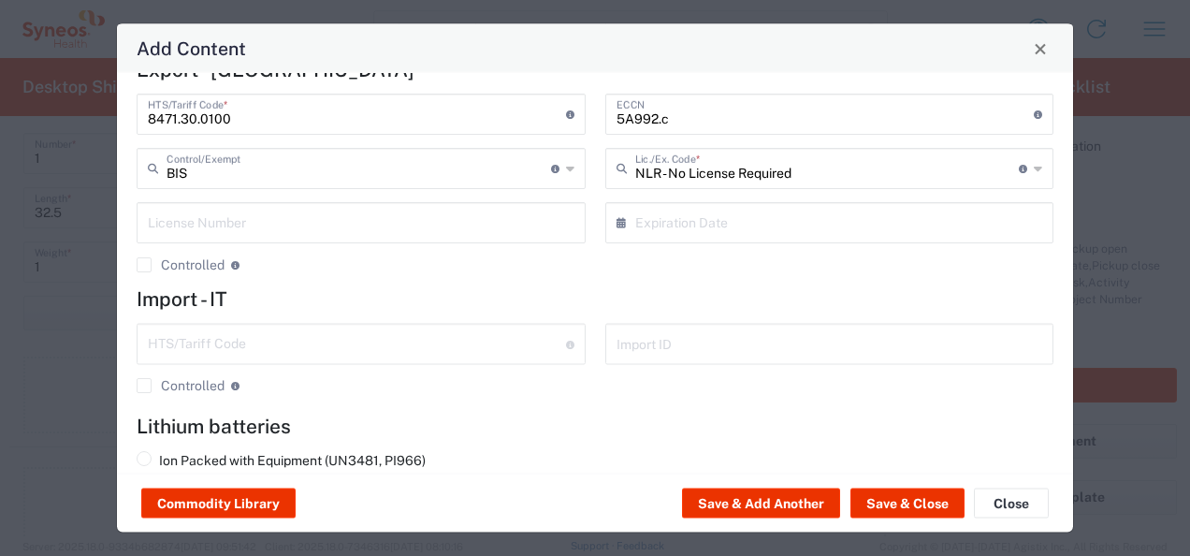
scroll to position [369, 0]
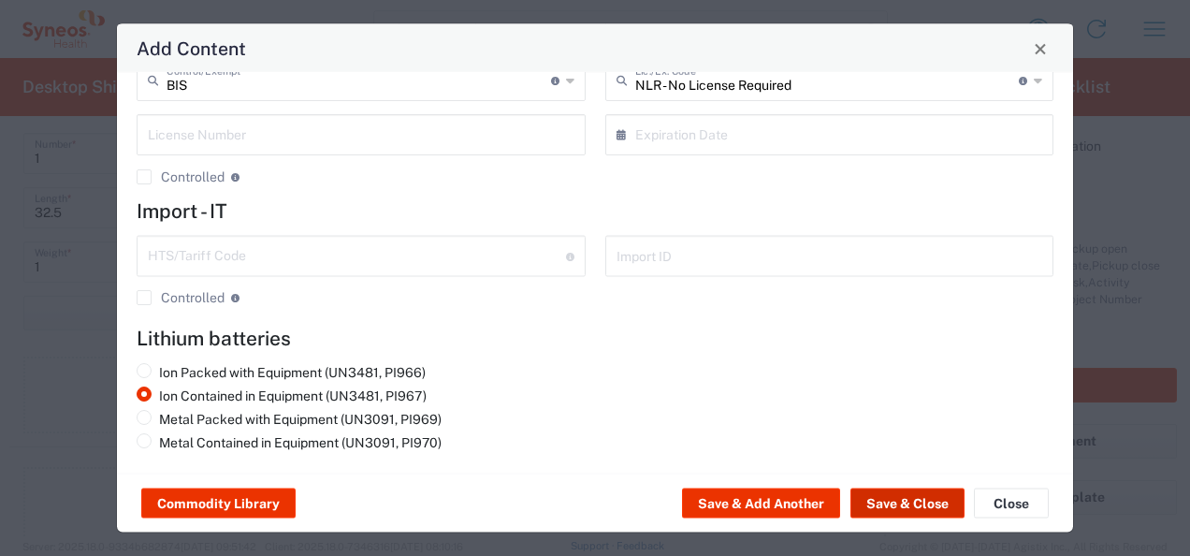
click at [917, 507] on button "Save & Close" at bounding box center [908, 504] width 114 height 30
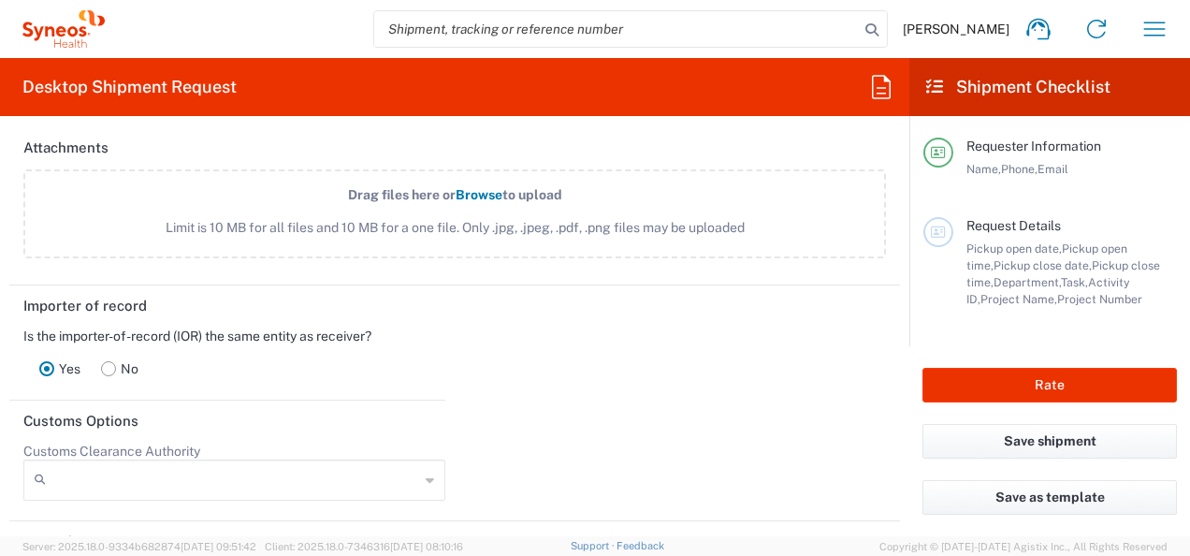
scroll to position [2433, 0]
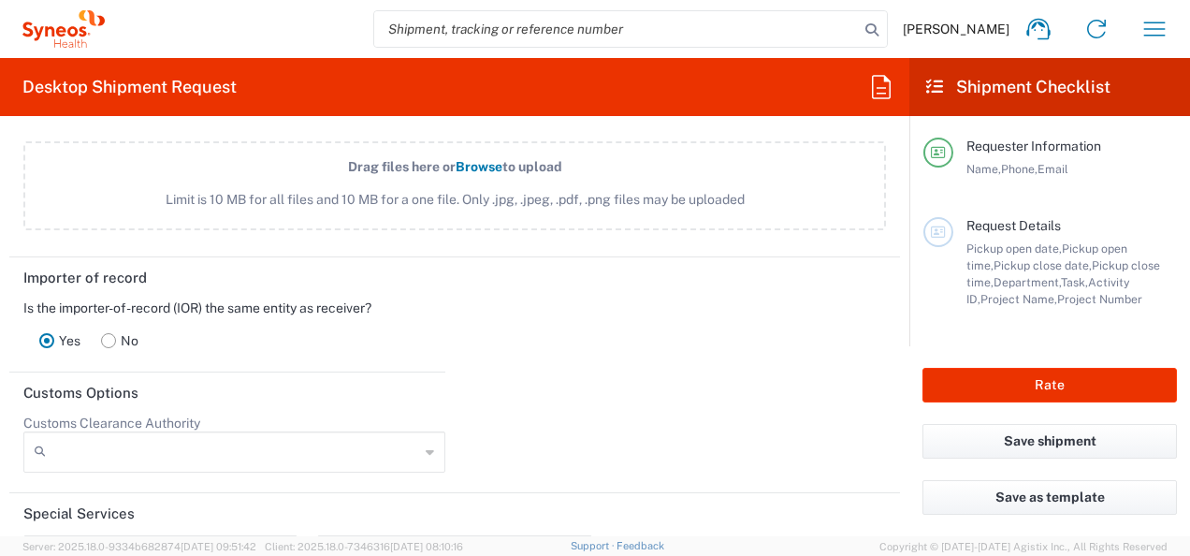
click at [426, 444] on icon at bounding box center [430, 452] width 8 height 30
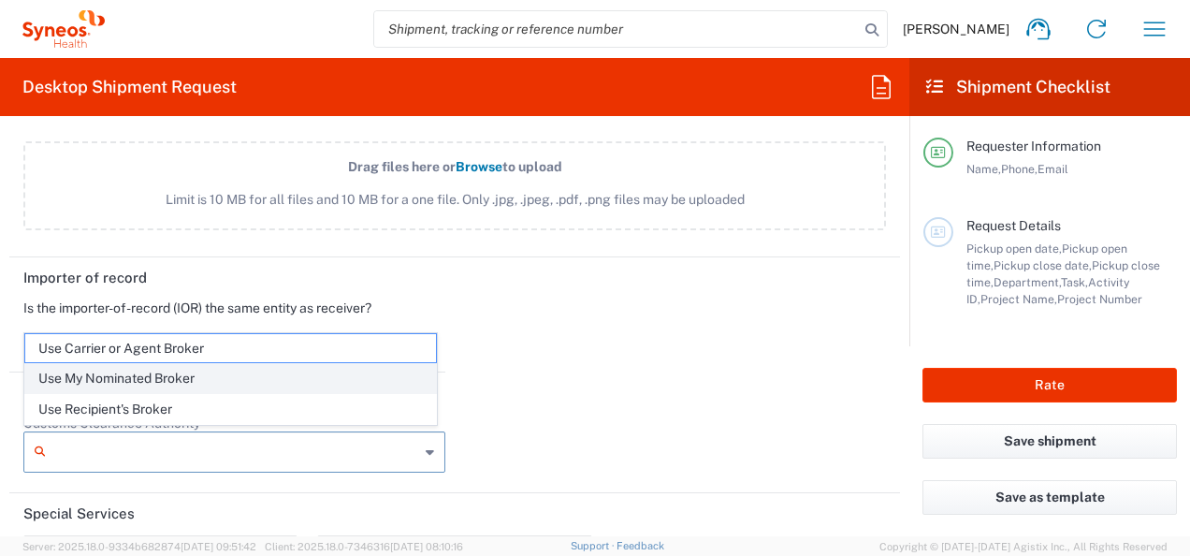
click at [169, 380] on span "Use My Nominated Broker" at bounding box center [230, 378] width 411 height 29
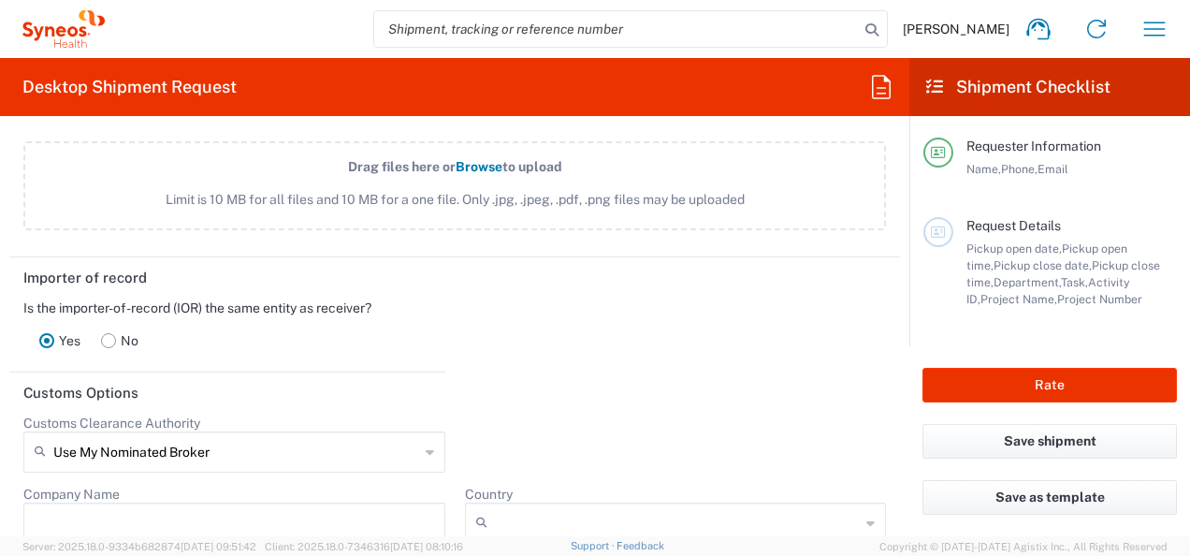
click at [426, 448] on icon at bounding box center [430, 452] width 8 height 30
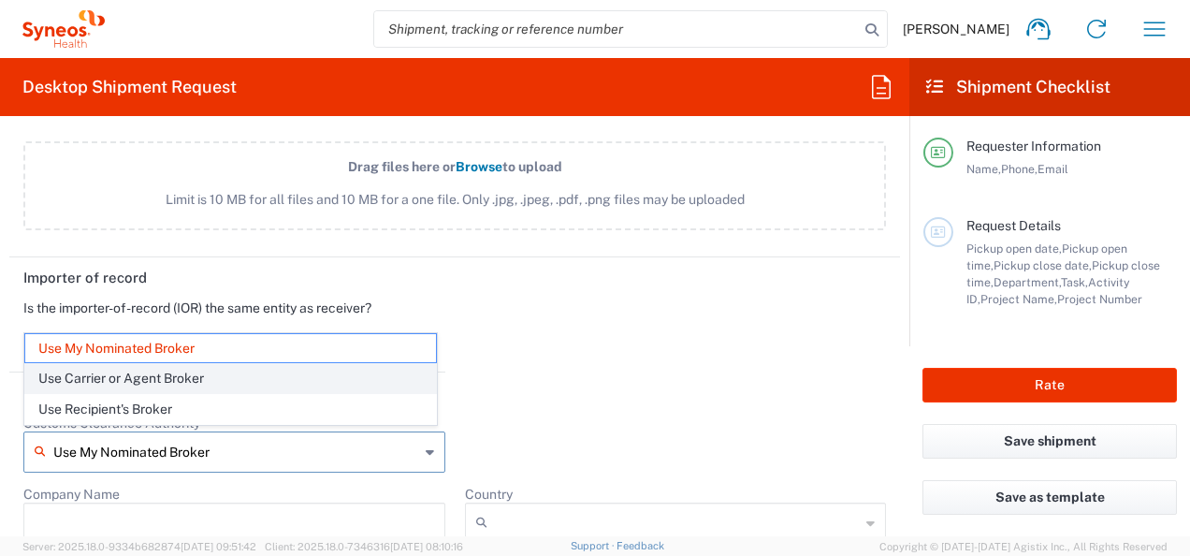
click at [171, 380] on span "Use Carrier or Agent Broker" at bounding box center [230, 378] width 411 height 29
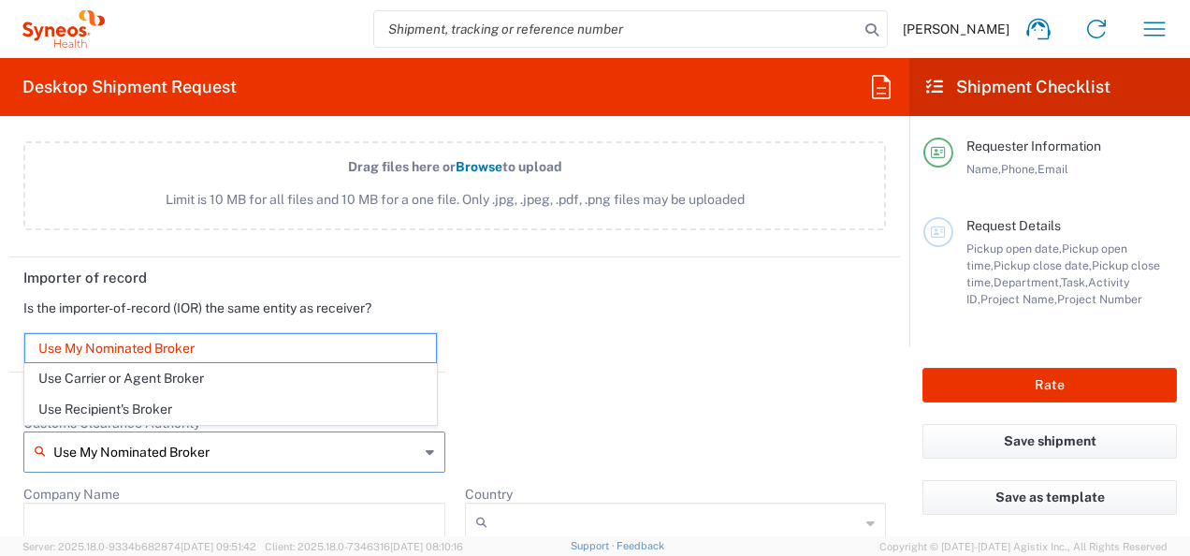
type input "Use Carrier or Agent Broker"
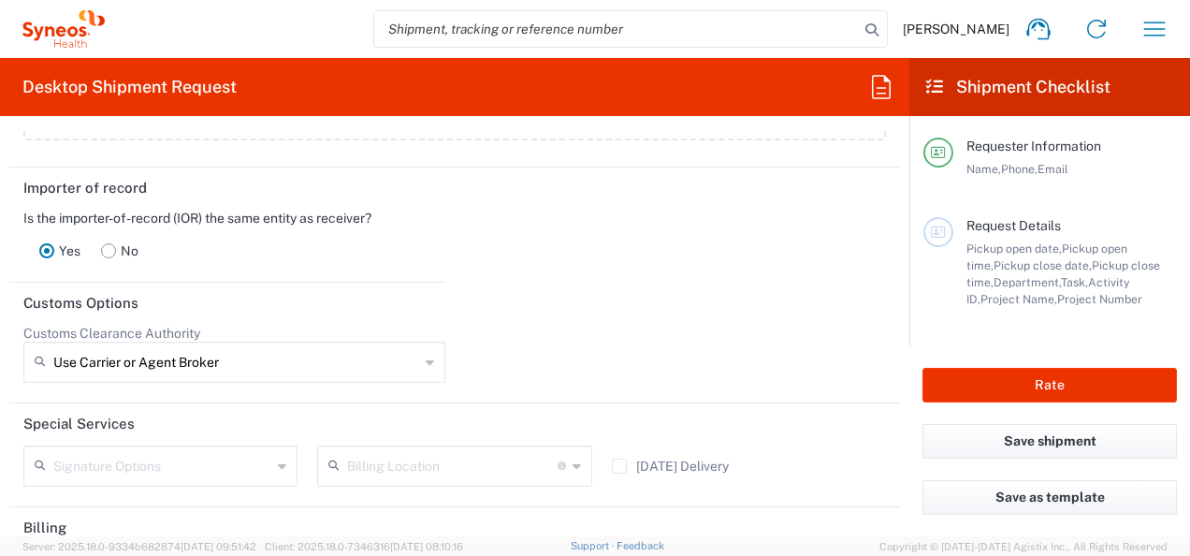
scroll to position [2620, 0]
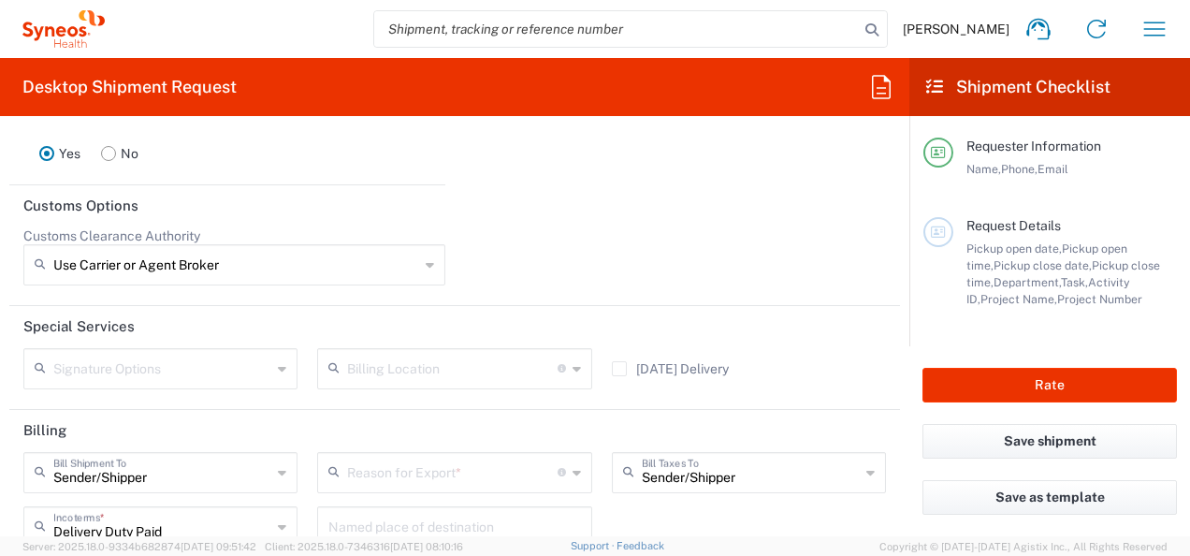
click at [281, 363] on icon at bounding box center [282, 369] width 8 height 30
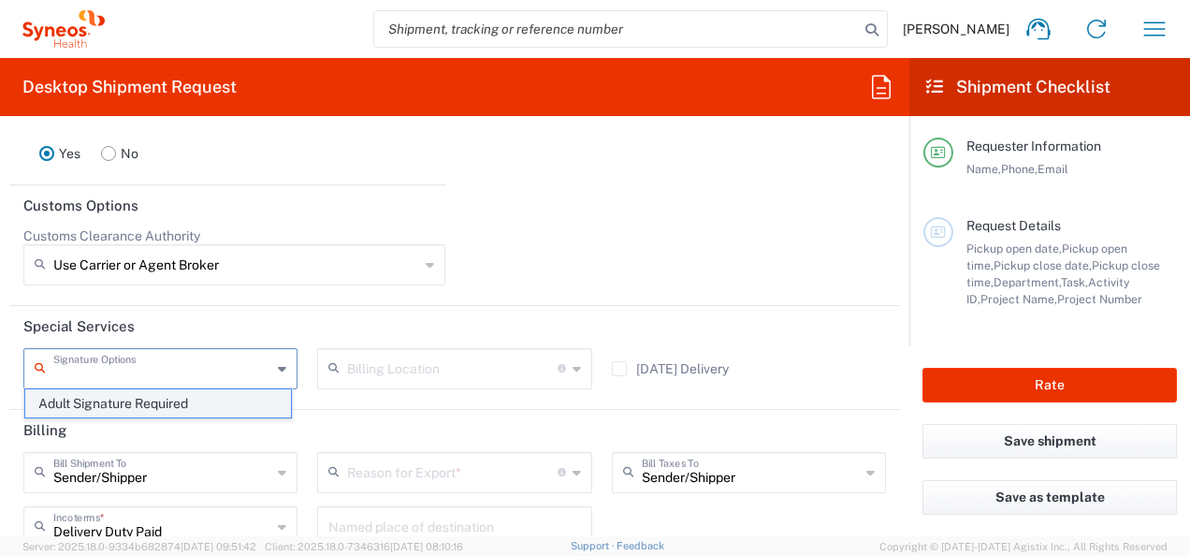
click at [199, 403] on span "Adult Signature Required" at bounding box center [158, 403] width 266 height 29
type input "Adult Signature Required"
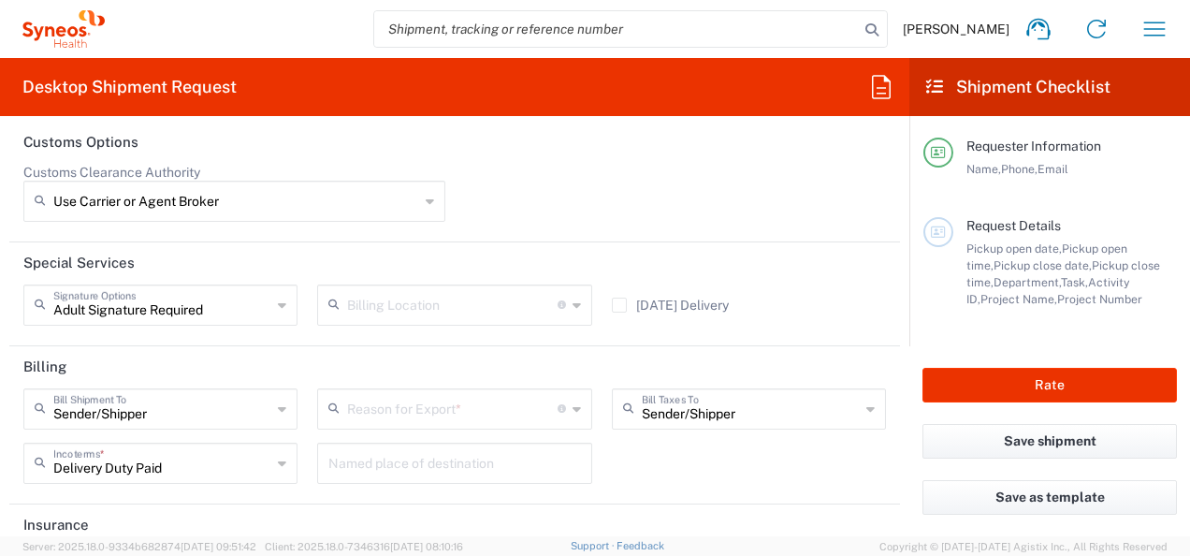
scroll to position [2714, 0]
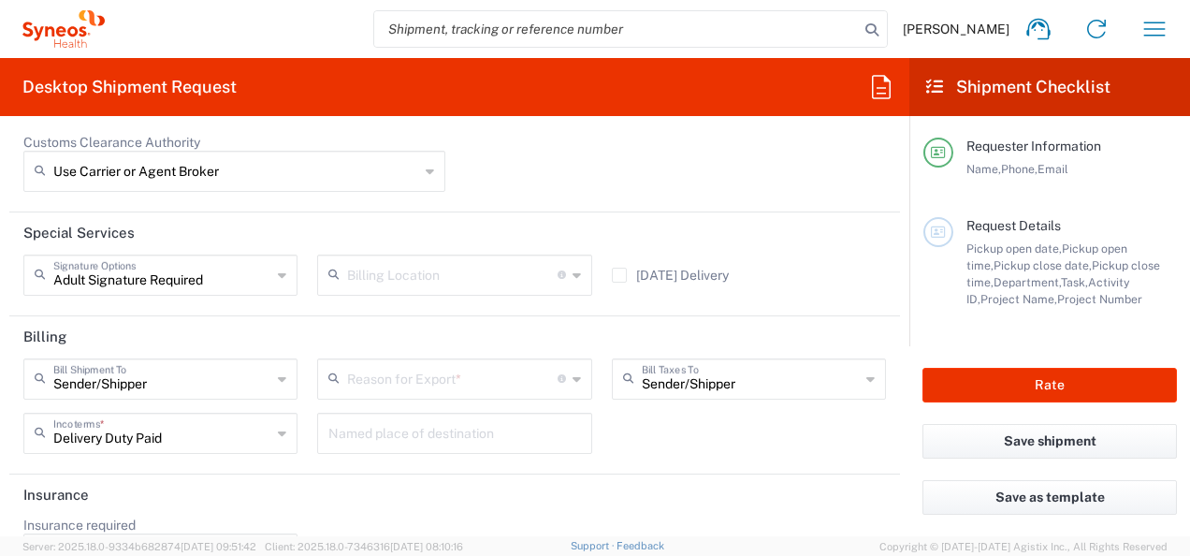
click at [573, 375] on icon at bounding box center [577, 379] width 8 height 30
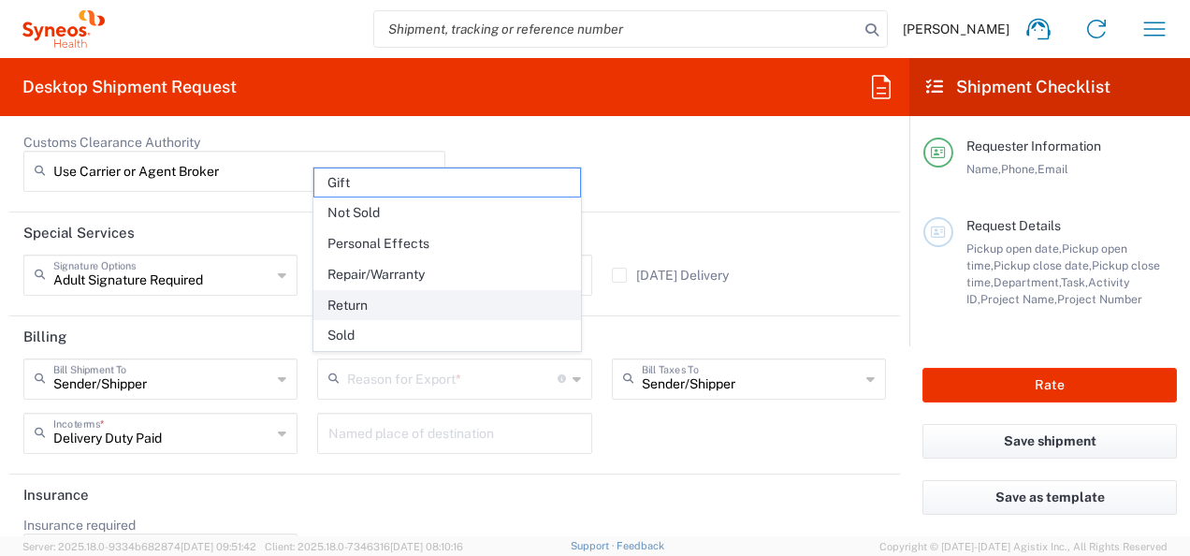
click at [376, 305] on span "Return" at bounding box center [447, 305] width 266 height 29
type input "Return"
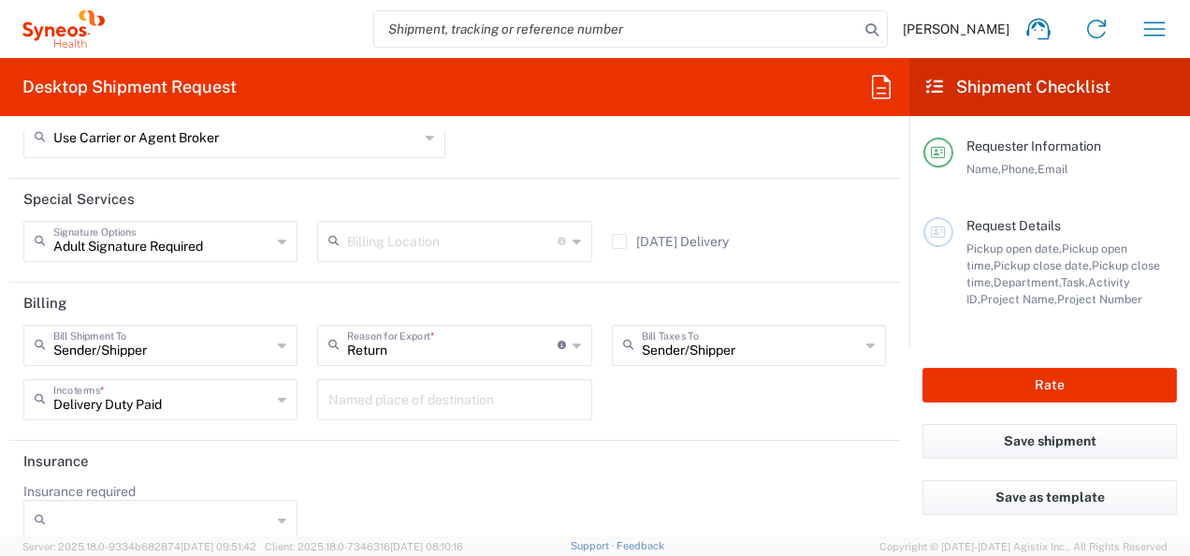
scroll to position [2765, 0]
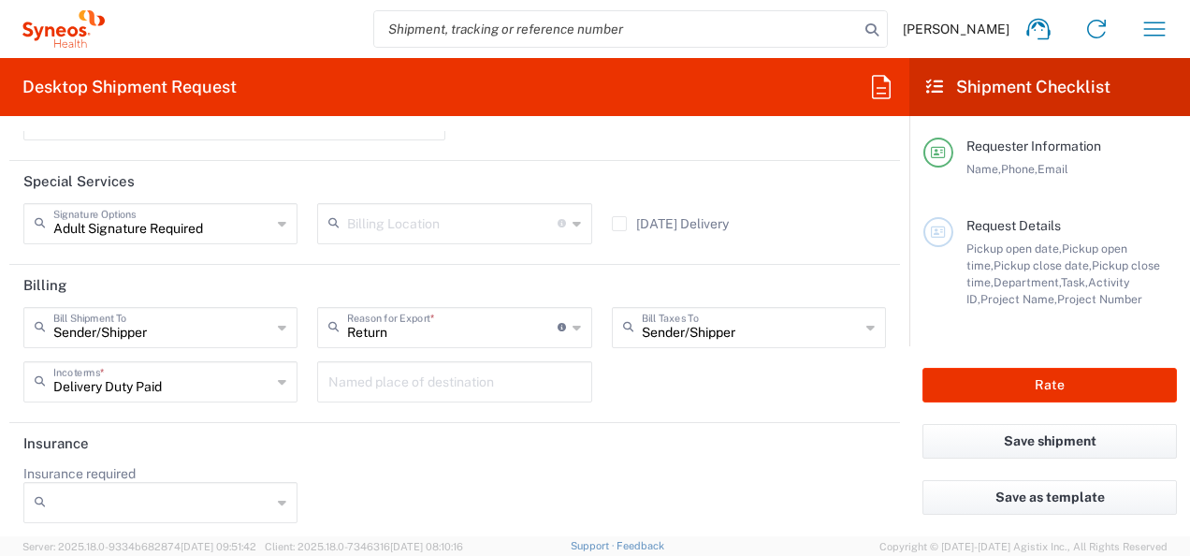
click at [278, 501] on icon at bounding box center [282, 503] width 8 height 30
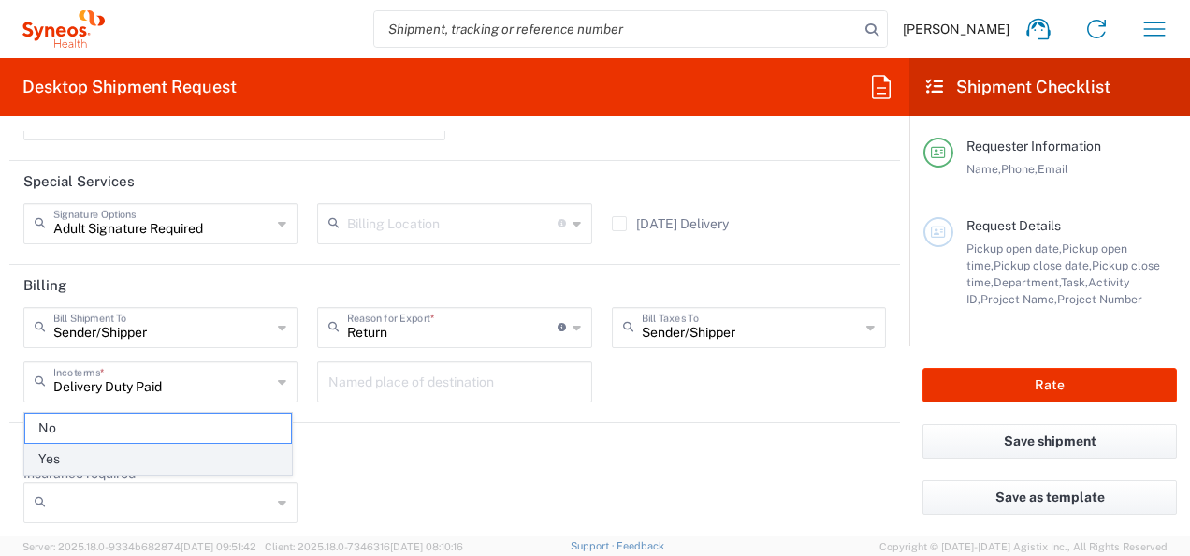
click at [89, 462] on span "Yes" at bounding box center [158, 459] width 266 height 29
type input "Yes"
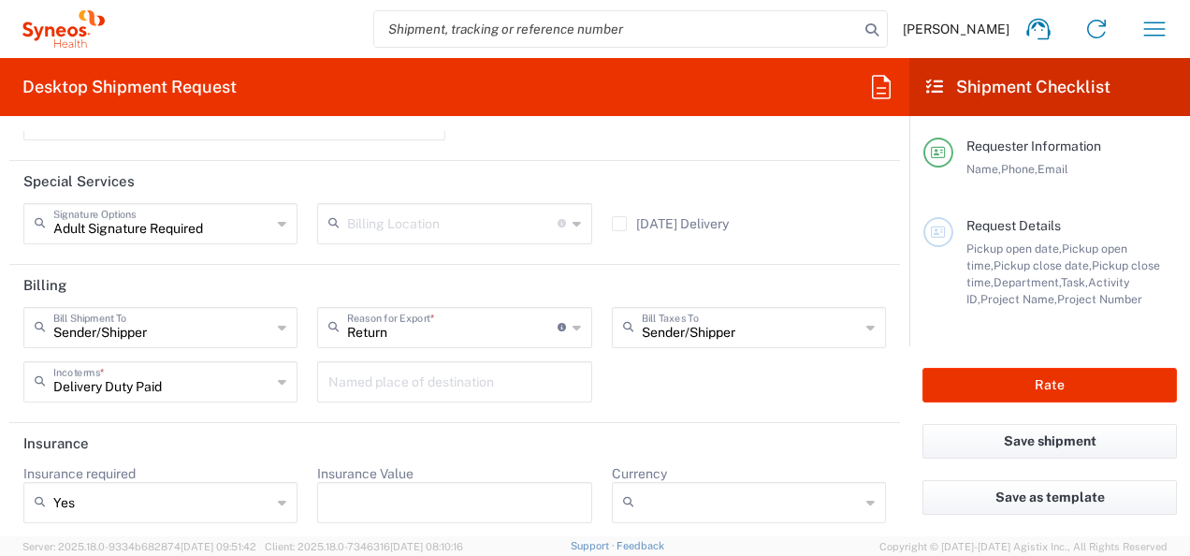
drag, startPoint x: 365, startPoint y: 496, endPoint x: 382, endPoint y: 496, distance: 16.8
click at [366, 496] on input "Insurance Value" at bounding box center [454, 503] width 252 height 30
type input "220"
click at [678, 488] on input "Currency" at bounding box center [751, 503] width 218 height 30
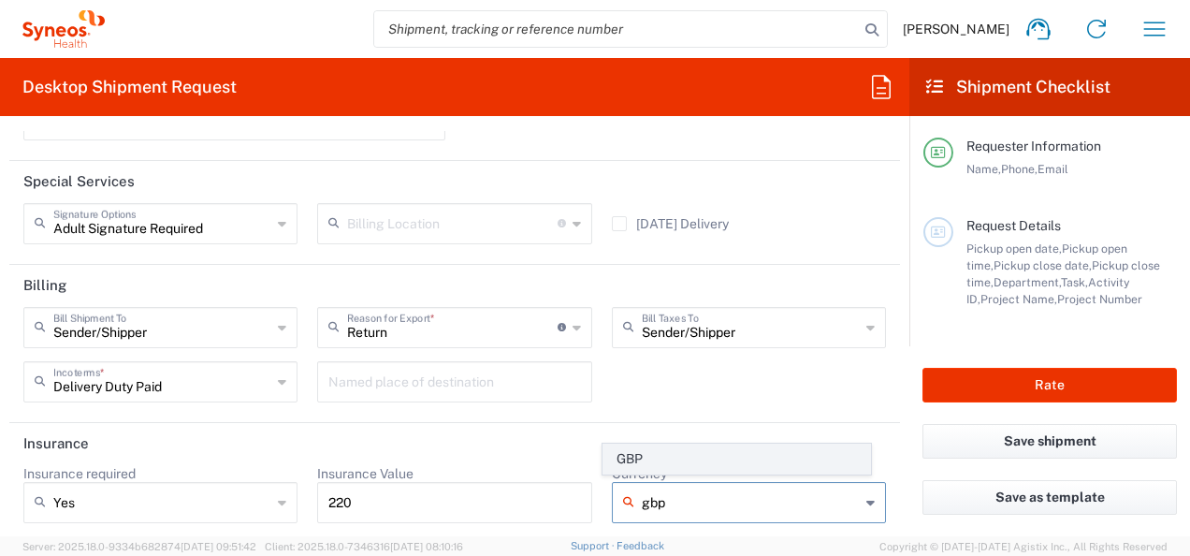
click at [668, 450] on span "GBP" at bounding box center [737, 459] width 266 height 29
type input "GBP"
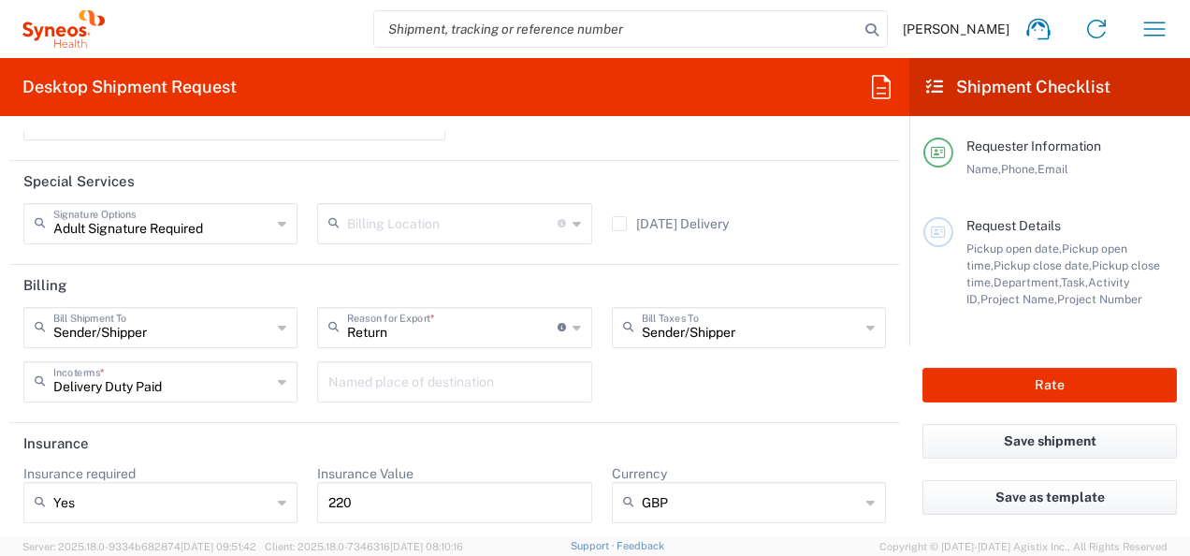
click at [771, 532] on agx-form-section "Insurance Insurance required Yes No Yes Insurance Value 220 Currency GBP GBP" at bounding box center [454, 483] width 891 height 121
click at [1048, 382] on button "Rate" at bounding box center [1050, 385] width 255 height 35
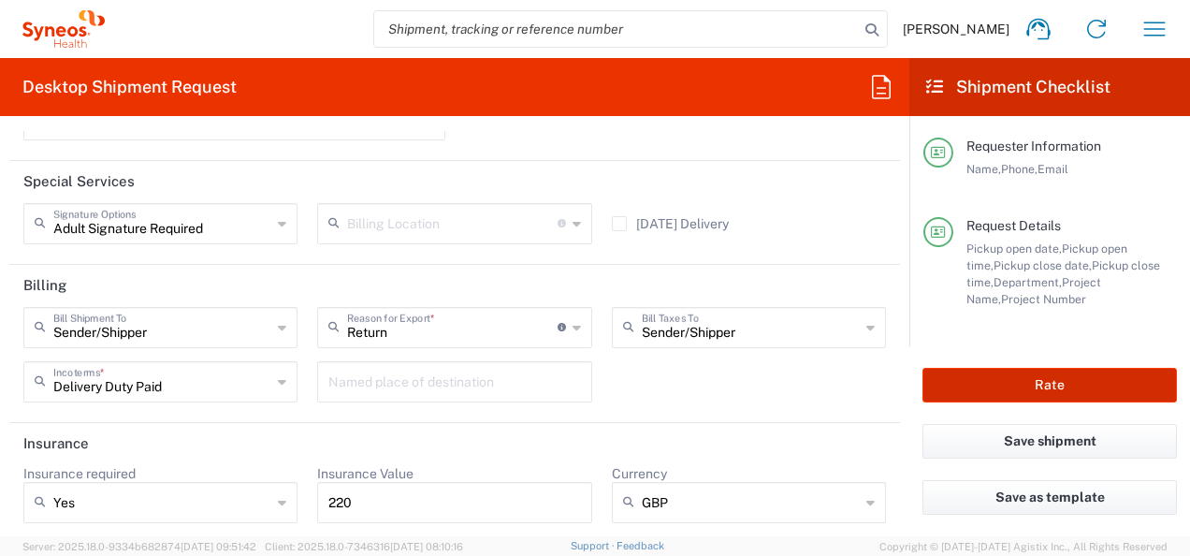
type input "8350 DEPARTMENTAL EXPENSE"
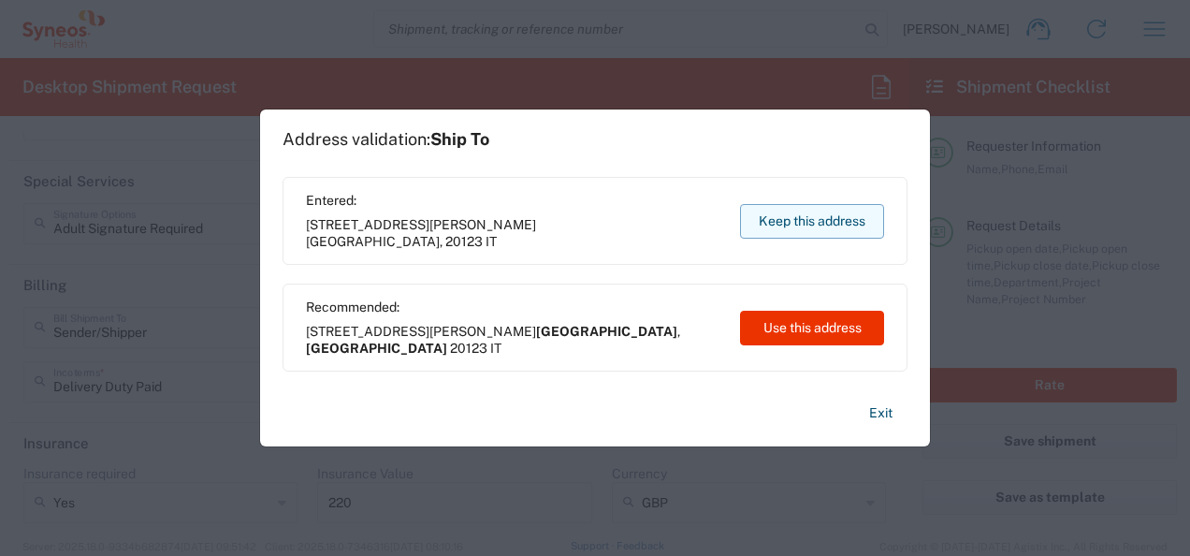
click at [797, 225] on button "Keep this address" at bounding box center [812, 221] width 144 height 35
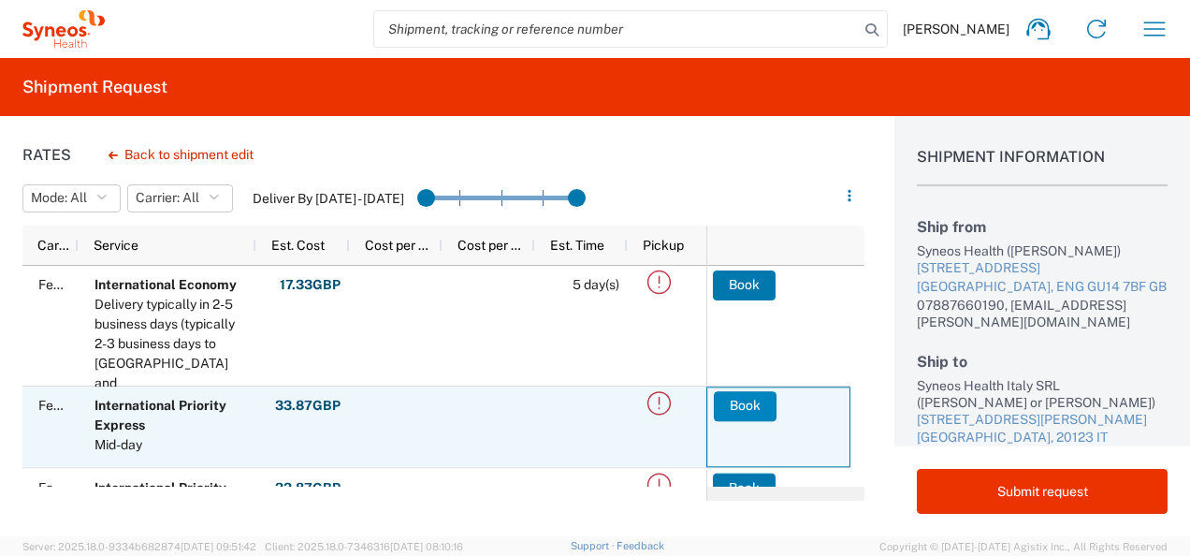
click at [737, 407] on button "Book" at bounding box center [745, 406] width 63 height 30
